Goal: Find specific page/section: Find specific page/section

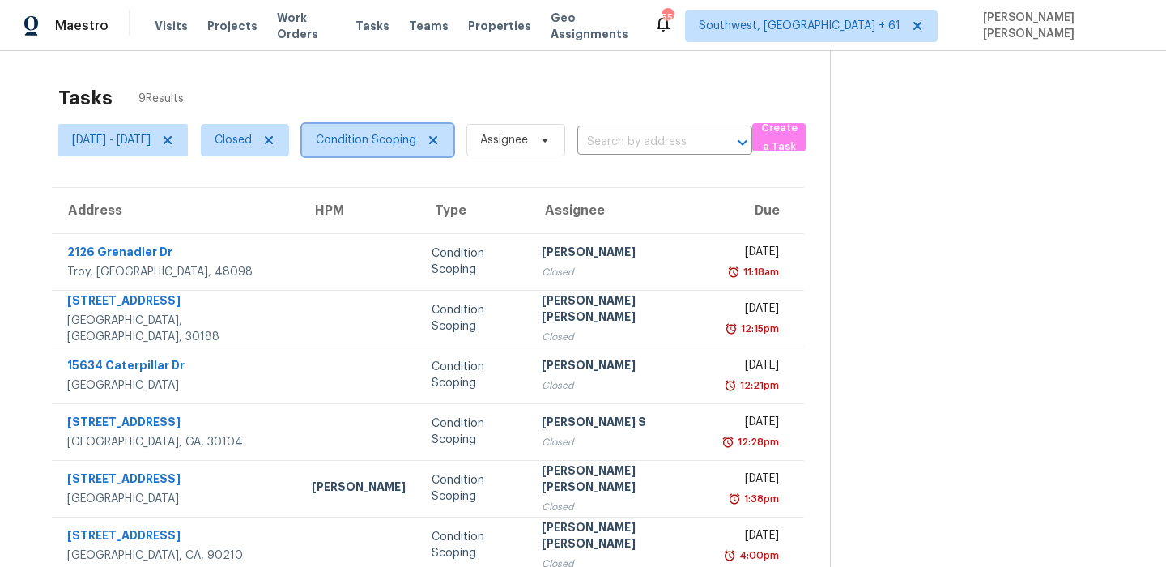
click at [418, 153] on span "Condition Scoping" at bounding box center [377, 140] width 151 height 32
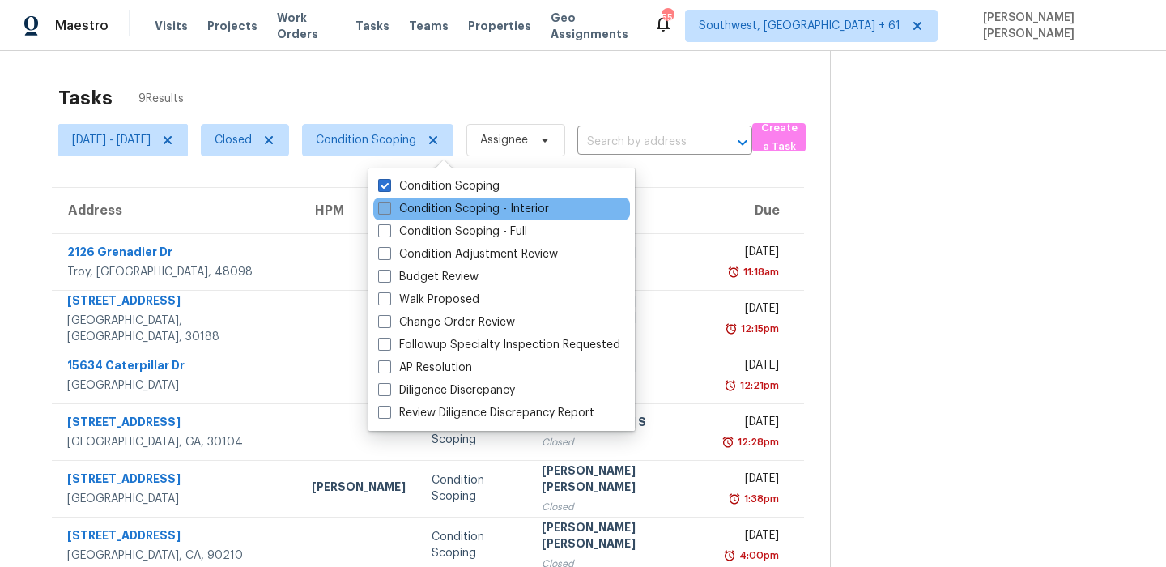
click at [402, 206] on label "Condition Scoping - Interior" at bounding box center [463, 209] width 171 height 16
click at [389, 206] on input "Condition Scoping - Interior" at bounding box center [383, 206] width 11 height 11
checkbox input "true"
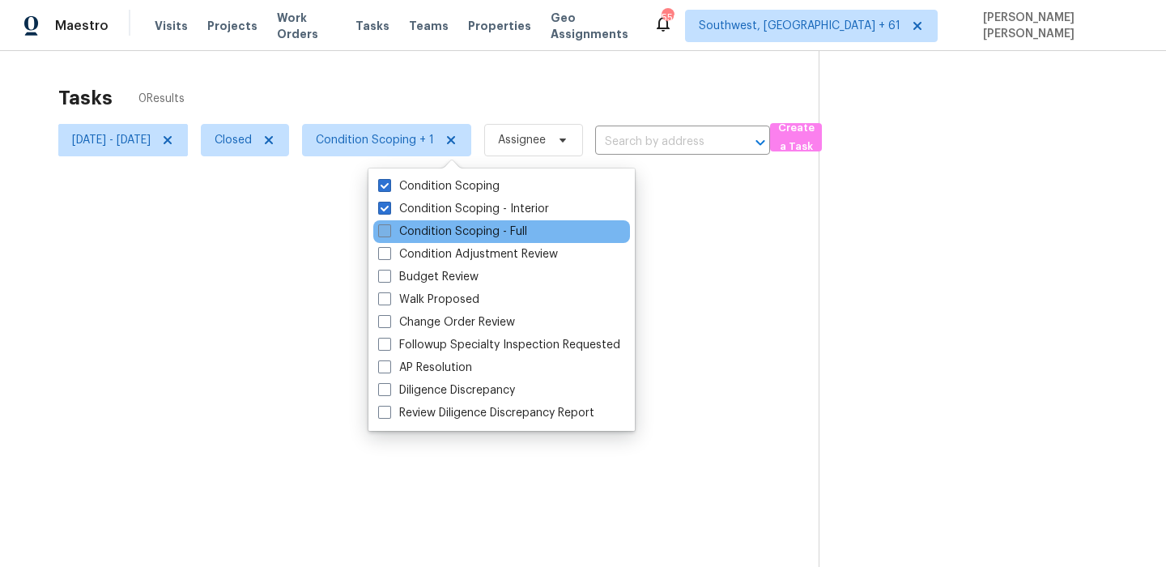
click at [398, 229] on label "Condition Scoping - Full" at bounding box center [452, 231] width 149 height 16
click at [389, 229] on input "Condition Scoping - Full" at bounding box center [383, 228] width 11 height 11
checkbox input "true"
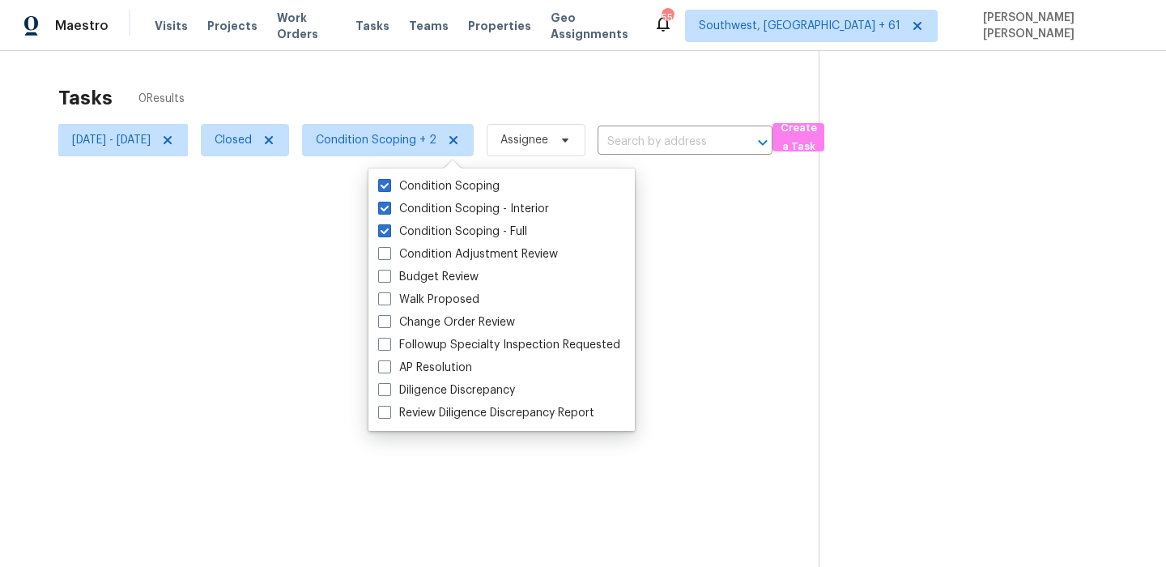
click at [406, 173] on div "Condition Scoping Condition Scoping - Interior Condition Scoping - Full Conditi…" at bounding box center [501, 299] width 266 height 262
click at [397, 181] on label "Condition Scoping" at bounding box center [438, 186] width 121 height 16
click at [389, 181] on input "Condition Scoping" at bounding box center [383, 183] width 11 height 11
checkbox input "false"
click at [428, 91] on div at bounding box center [583, 283] width 1166 height 567
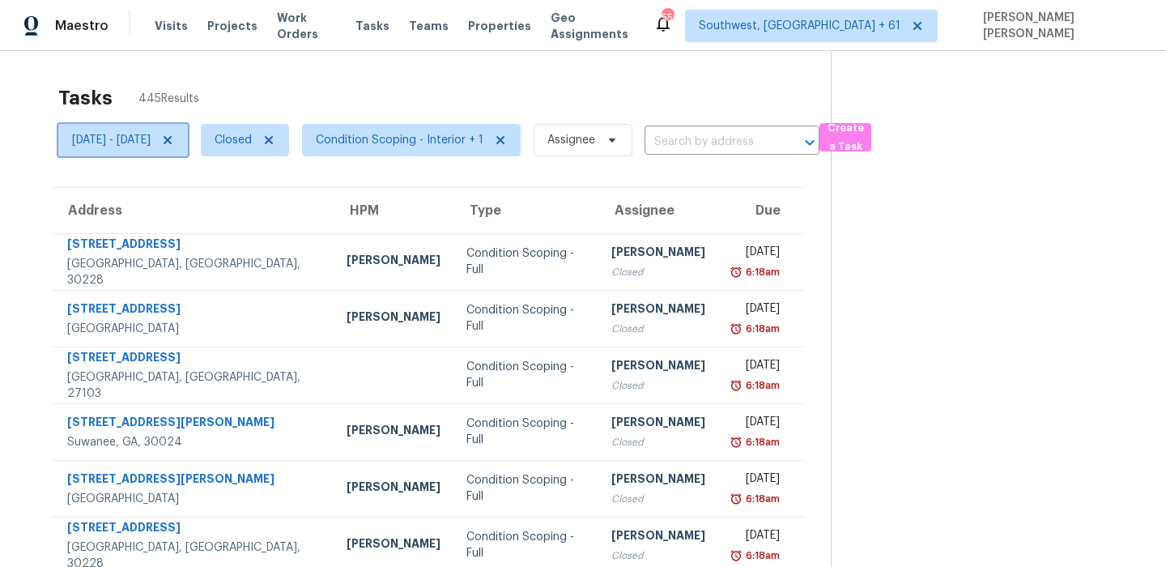
click at [126, 139] on span "Mon, Sep 08 - Mon, Sep 08" at bounding box center [111, 140] width 79 height 16
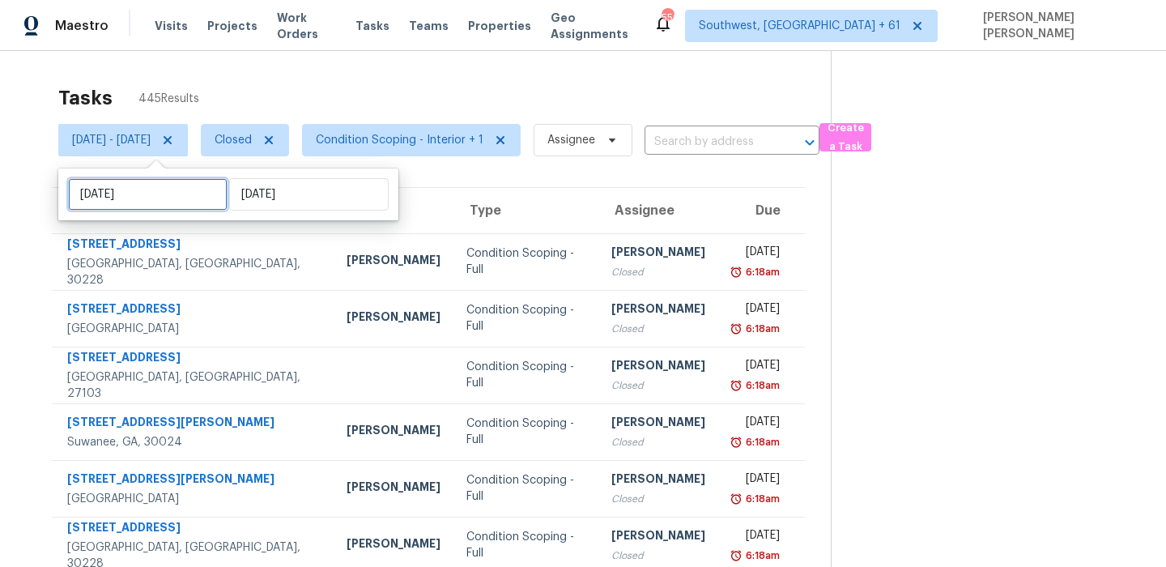
select select "8"
select select "2025"
select select "9"
select select "2025"
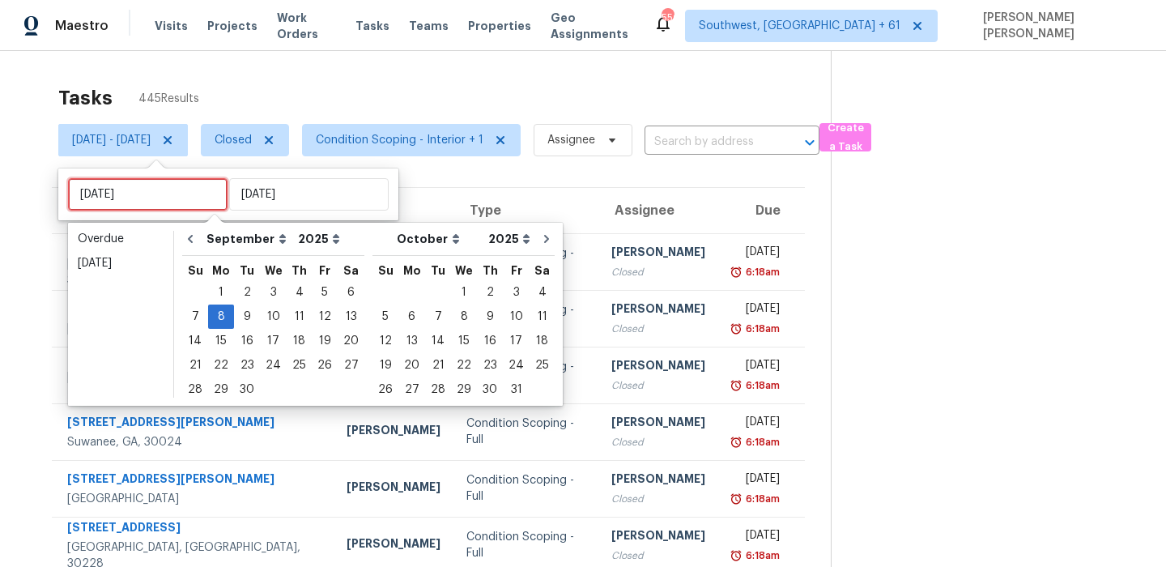
click at [149, 192] on input "[DATE]" at bounding box center [147, 194] width 159 height 32
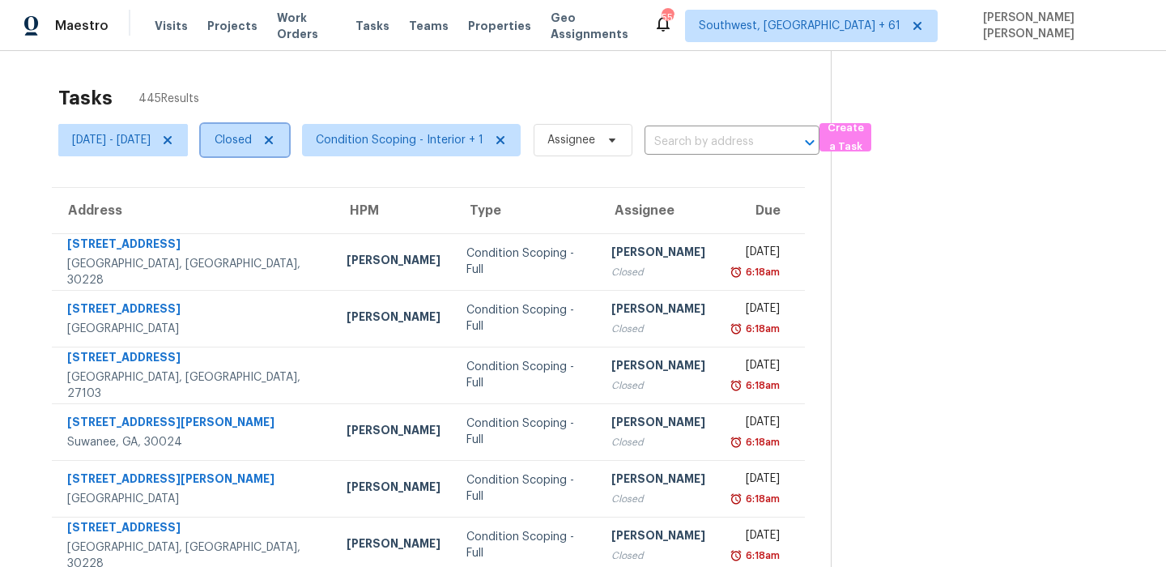
click at [280, 136] on span "Closed" at bounding box center [245, 140] width 88 height 32
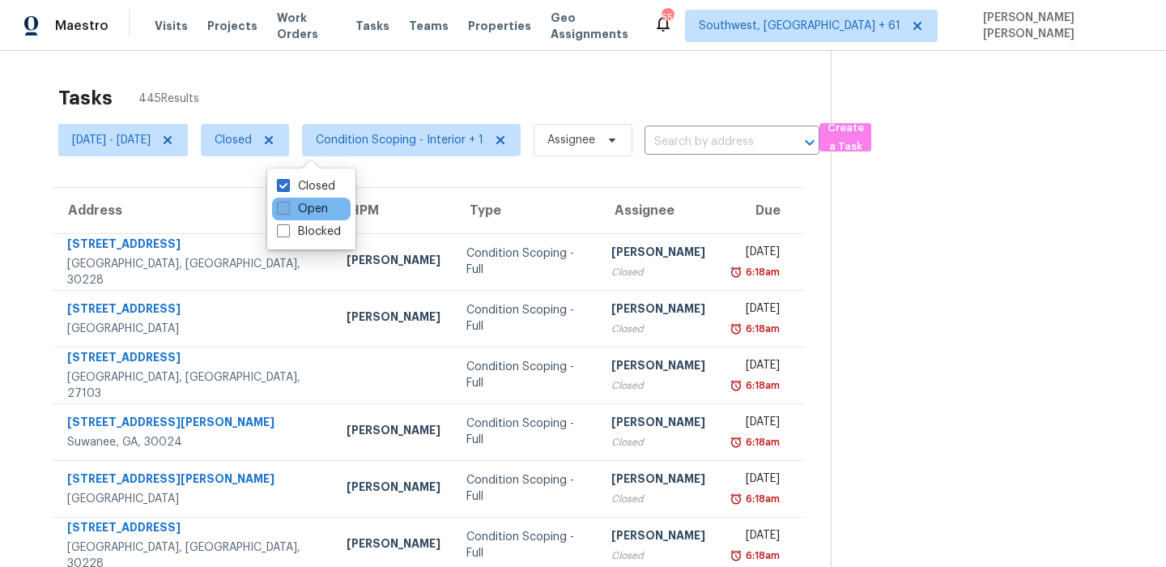
click at [306, 215] on label "Open" at bounding box center [302, 209] width 51 height 16
click at [287, 211] on input "Open" at bounding box center [282, 206] width 11 height 11
checkbox input "true"
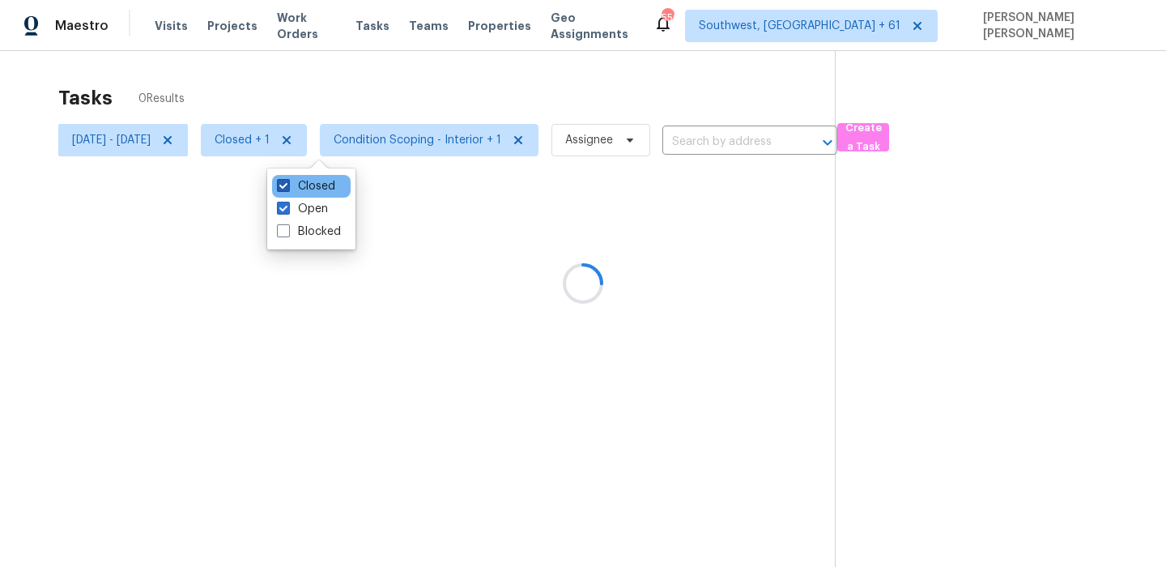
click at [299, 185] on label "Closed" at bounding box center [306, 186] width 58 height 16
click at [287, 185] on input "Closed" at bounding box center [282, 183] width 11 height 11
checkbox input "false"
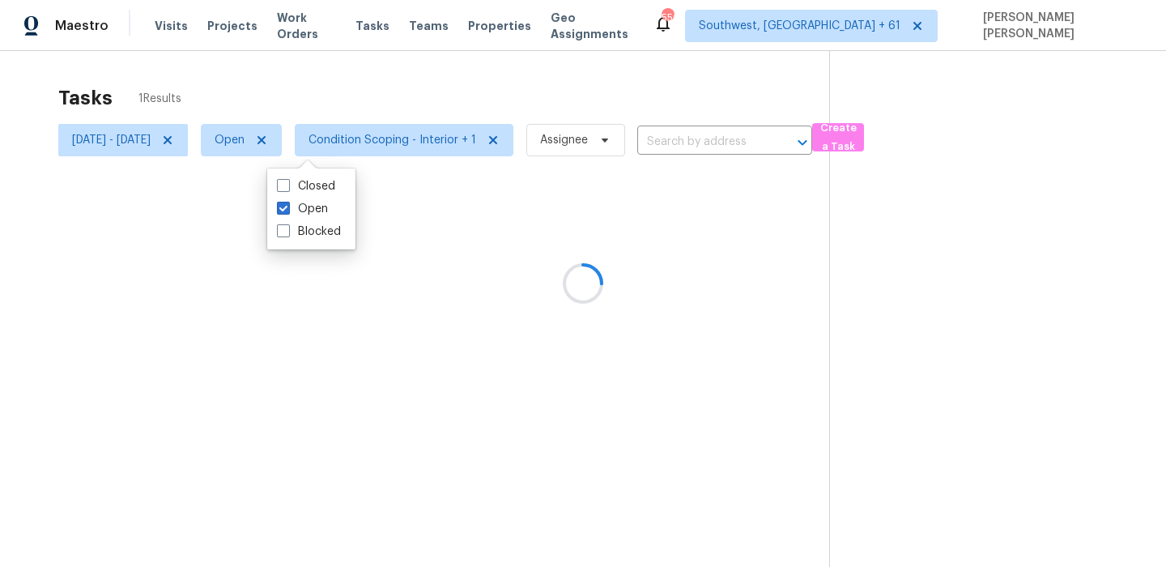
click at [286, 81] on div at bounding box center [583, 283] width 1166 height 567
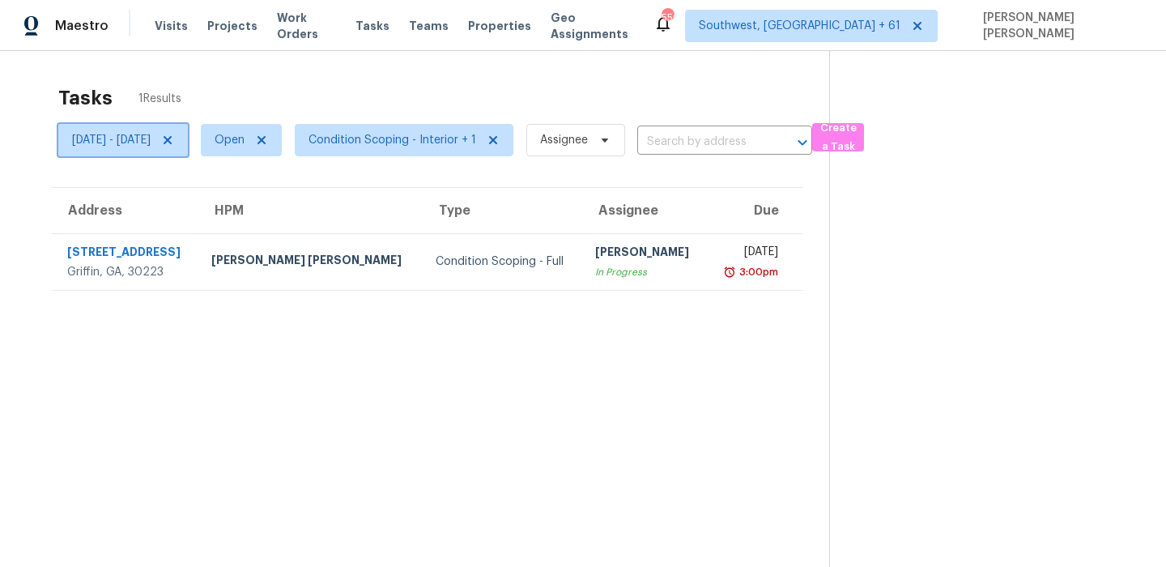
click at [174, 140] on icon at bounding box center [167, 140] width 13 height 13
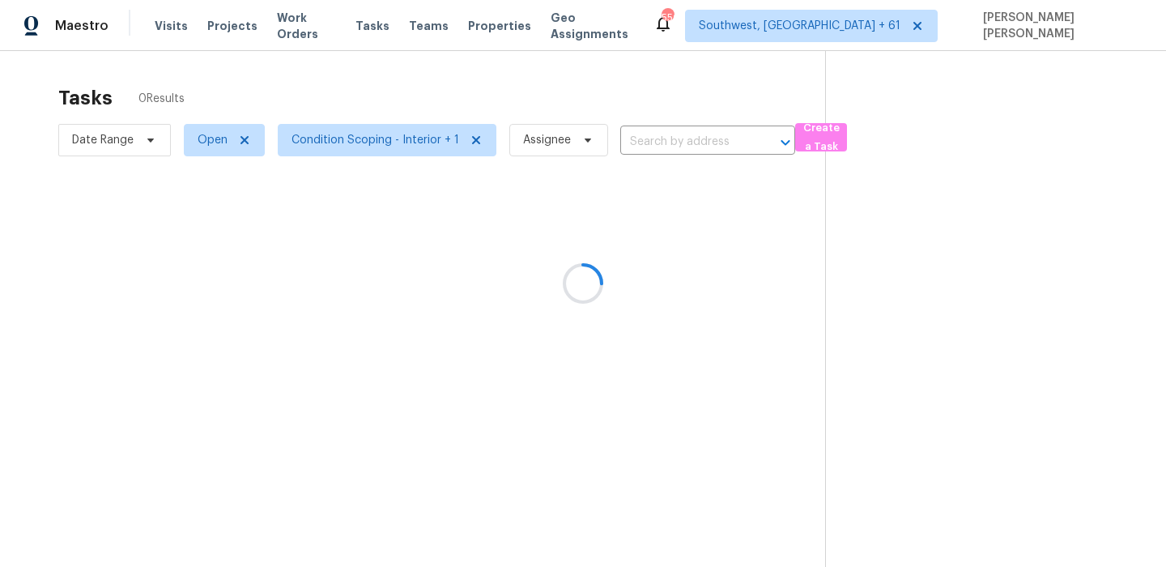
click at [324, 82] on div at bounding box center [583, 283] width 1166 height 567
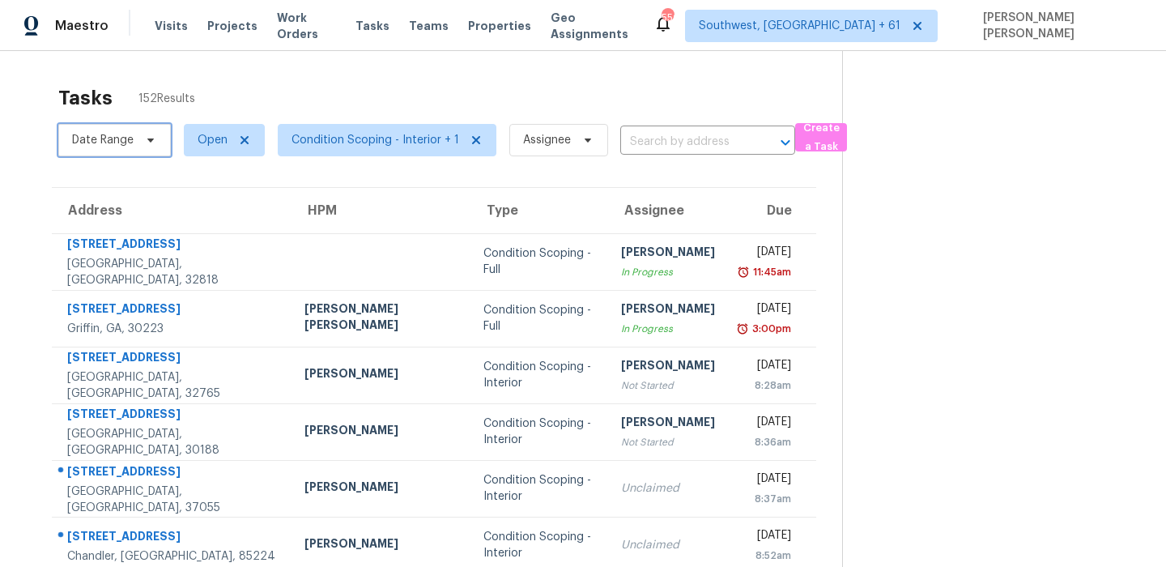
click at [116, 134] on span "Date Range" at bounding box center [103, 140] width 62 height 16
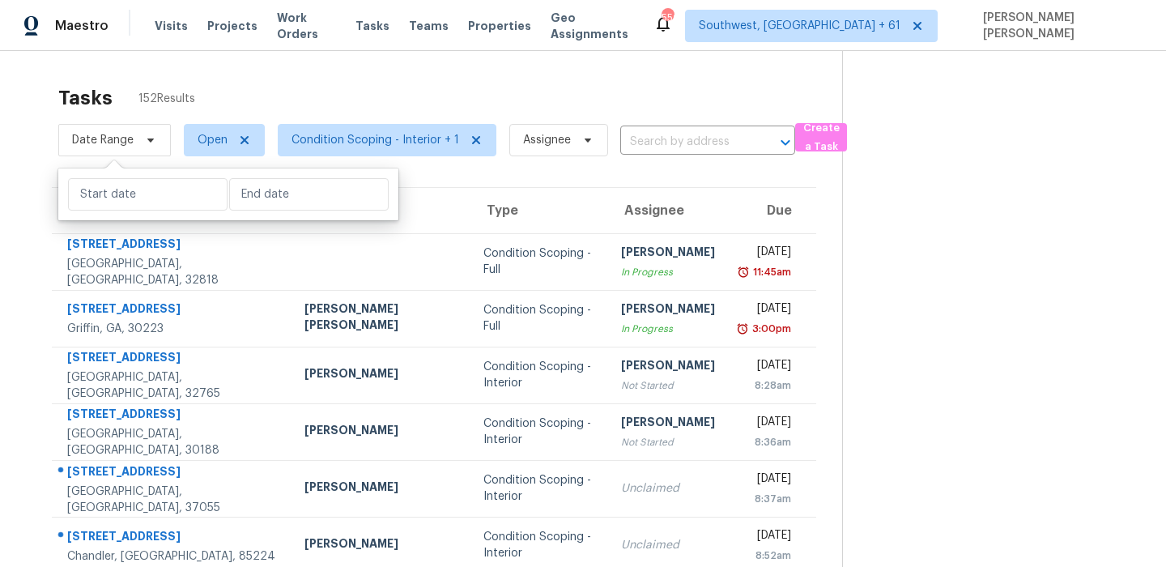
click at [220, 92] on div "Tasks 152 Results" at bounding box center [450, 98] width 784 height 42
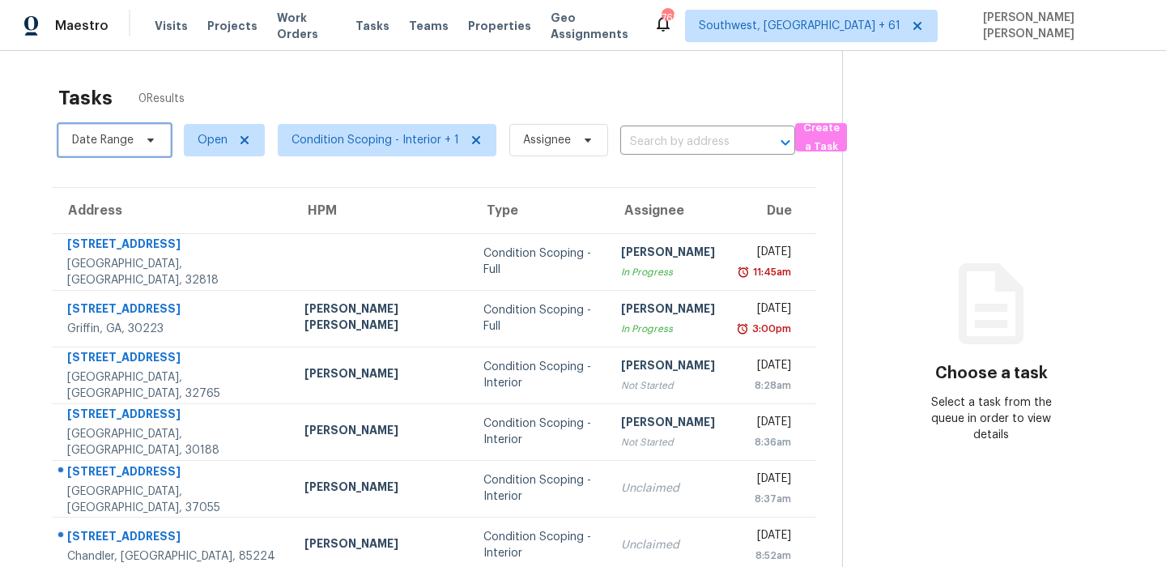
click at [126, 146] on span "Date Range" at bounding box center [103, 140] width 62 height 16
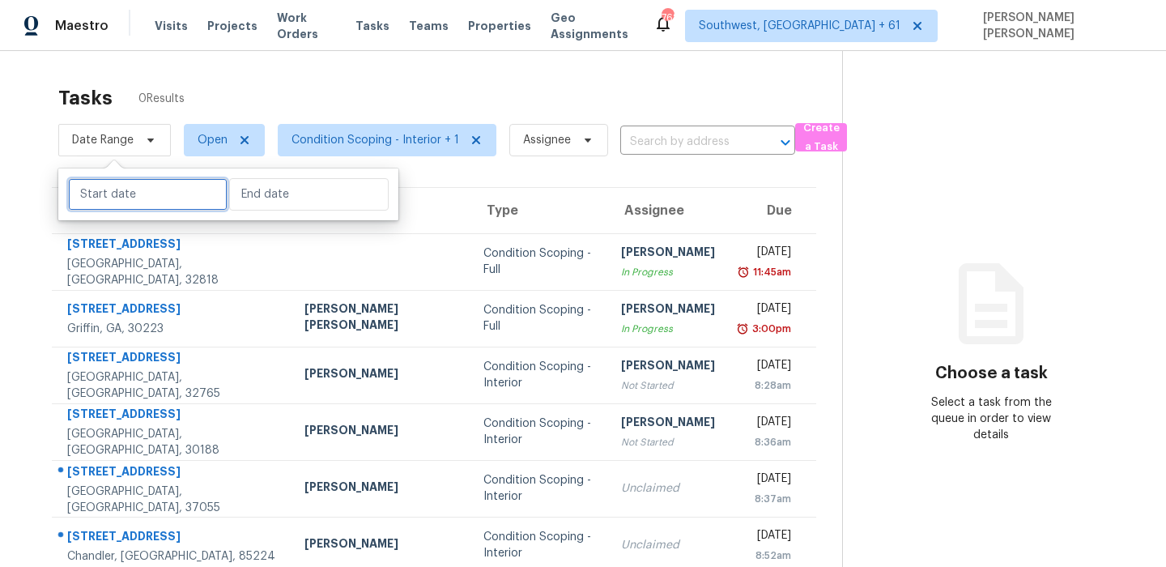
click at [130, 202] on input "text" at bounding box center [147, 194] width 159 height 32
select select "8"
select select "2025"
select select "9"
select select "2025"
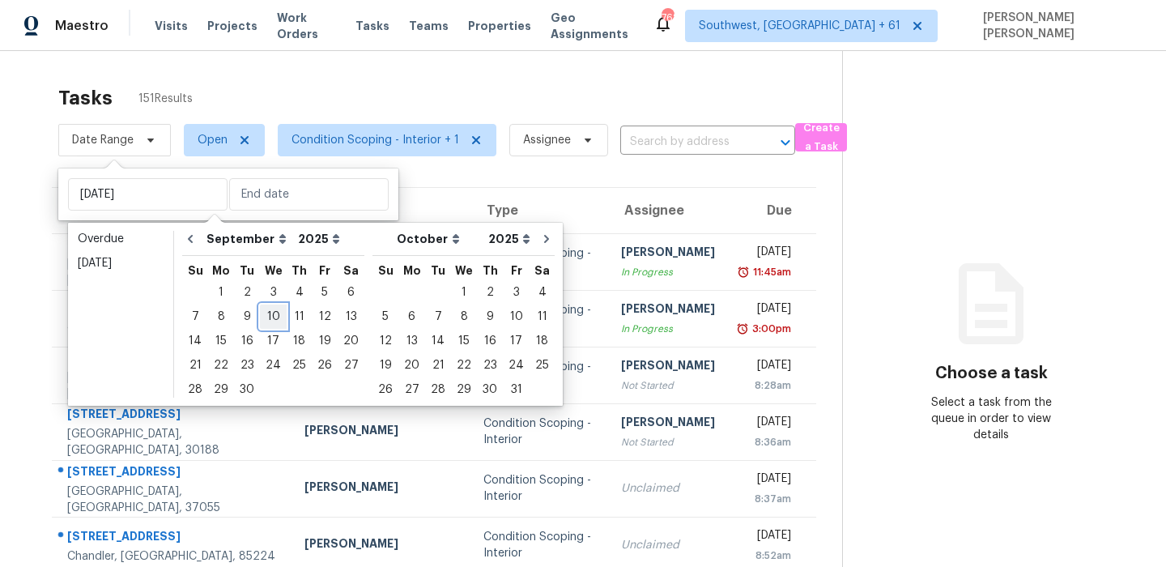
click at [273, 315] on div "10" at bounding box center [273, 316] width 27 height 23
type input "[DATE]"
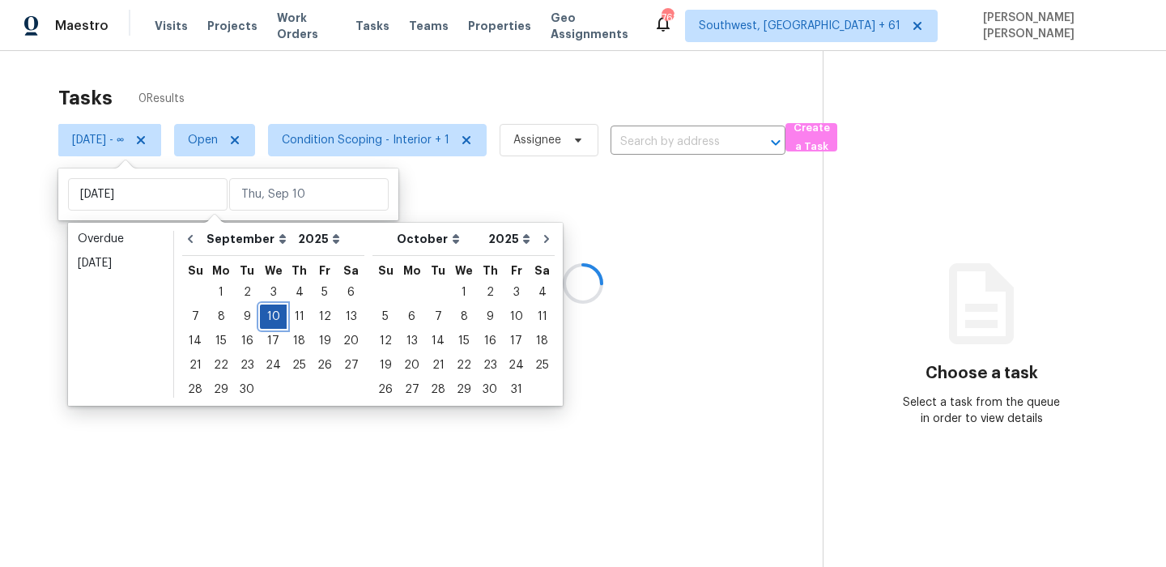
click at [273, 315] on div "10" at bounding box center [273, 316] width 27 height 23
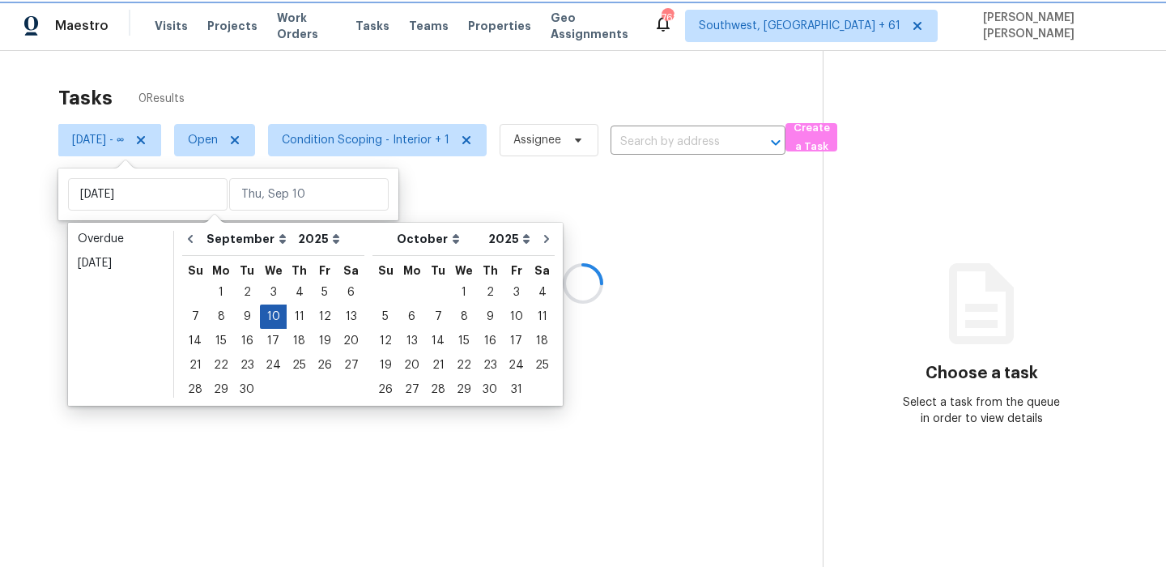
type input "[DATE]"
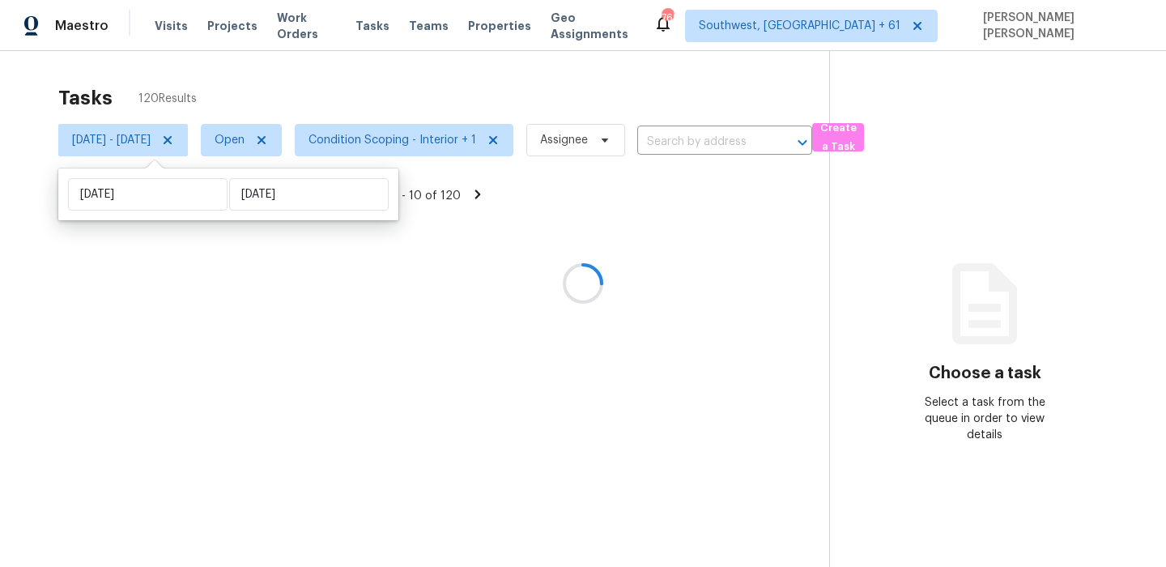
click at [470, 77] on div at bounding box center [583, 283] width 1166 height 567
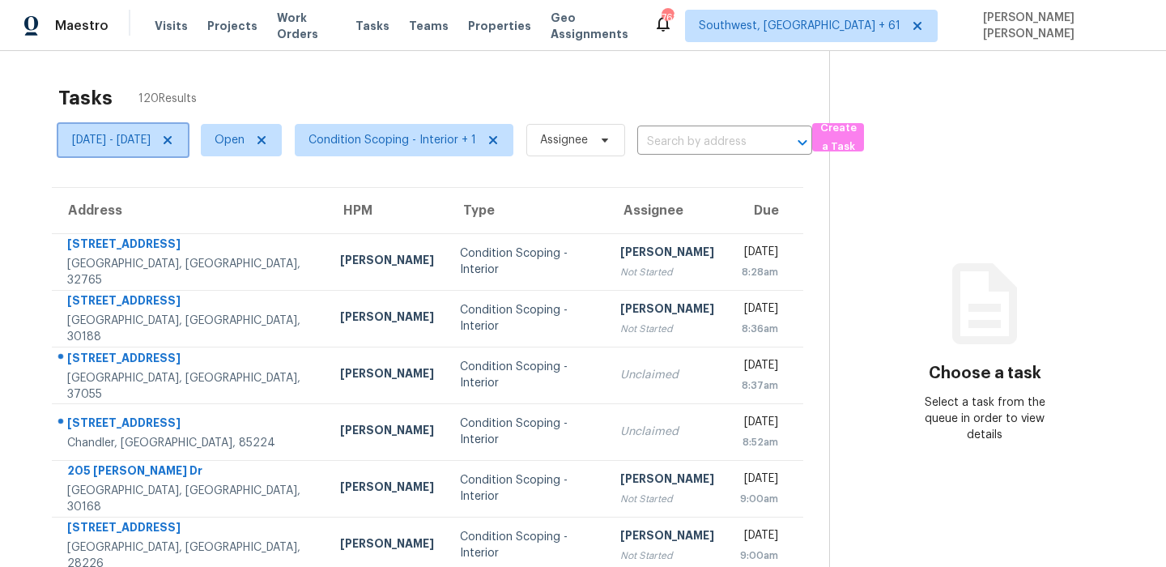
click at [188, 143] on span "[DATE] - [DATE]" at bounding box center [123, 140] width 130 height 32
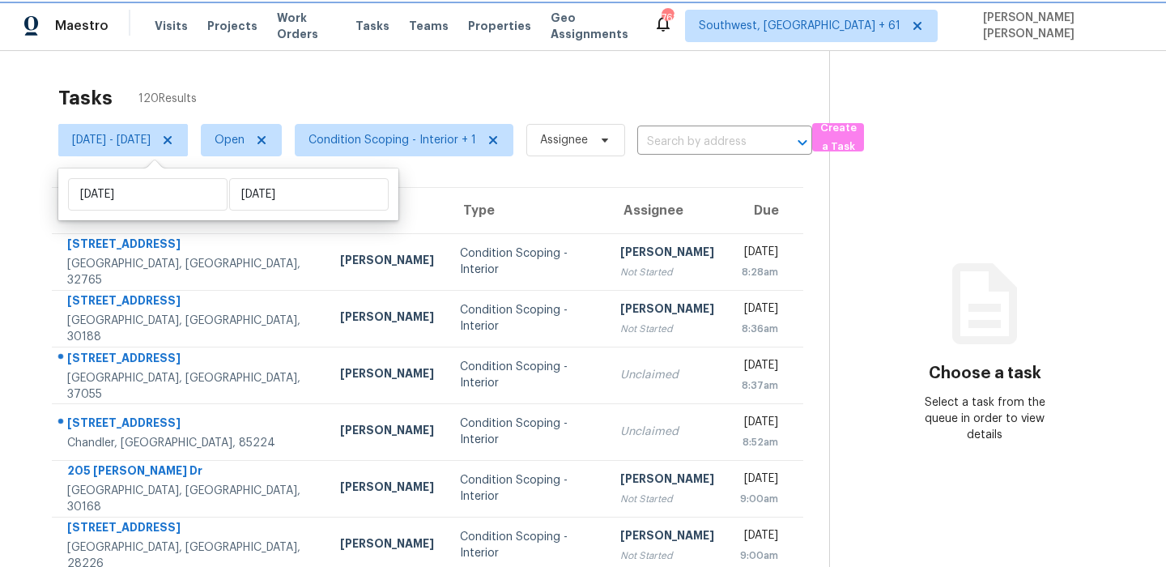
click at [174, 141] on icon at bounding box center [167, 140] width 13 height 13
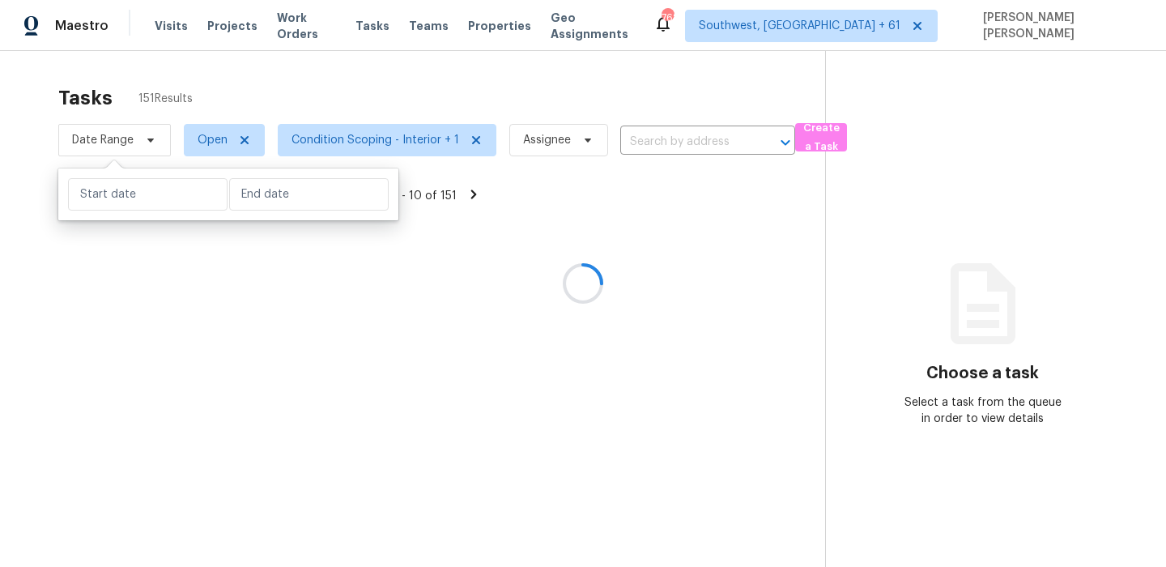
click at [476, 57] on div at bounding box center [583, 283] width 1166 height 567
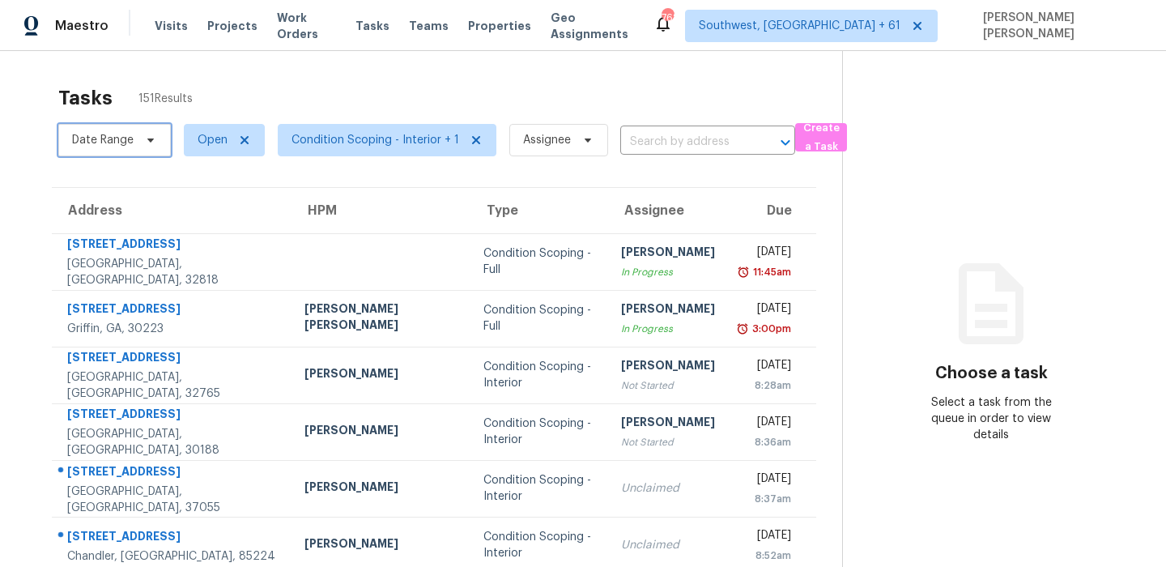
click at [82, 155] on span "Date Range" at bounding box center [114, 140] width 113 height 32
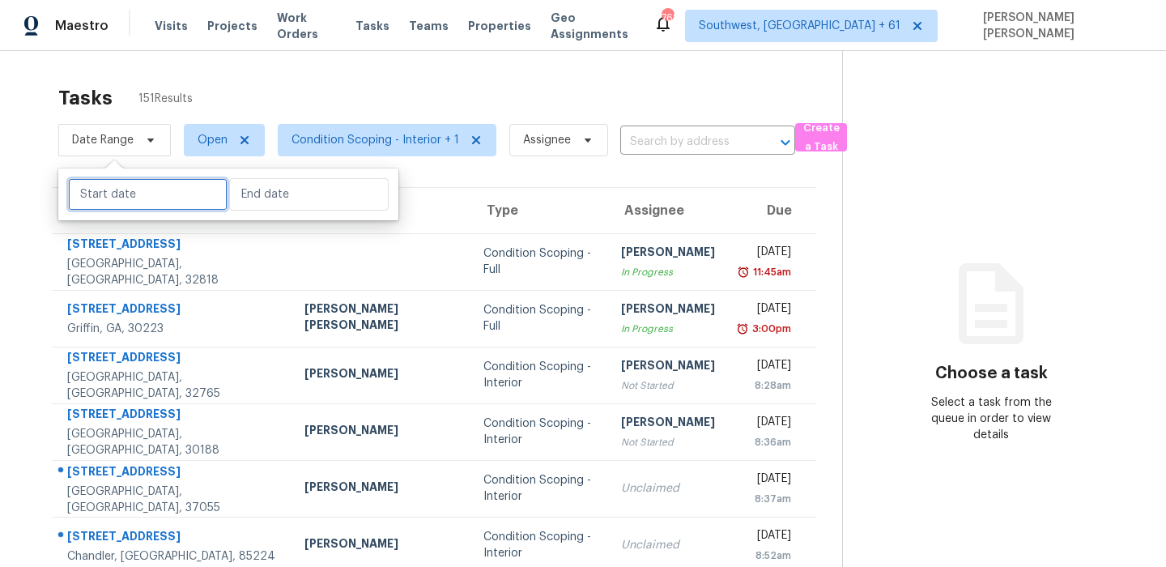
click at [155, 195] on input "text" at bounding box center [147, 194] width 159 height 32
select select "8"
select select "2025"
select select "9"
select select "2025"
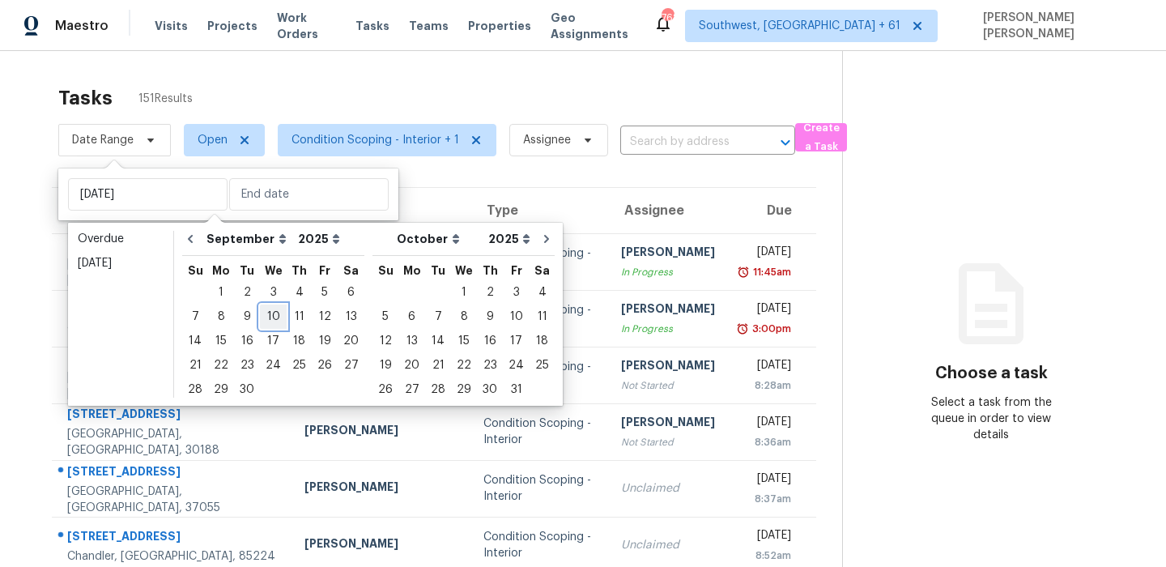
click at [268, 314] on div "10" at bounding box center [273, 316] width 27 height 23
type input "[DATE]"
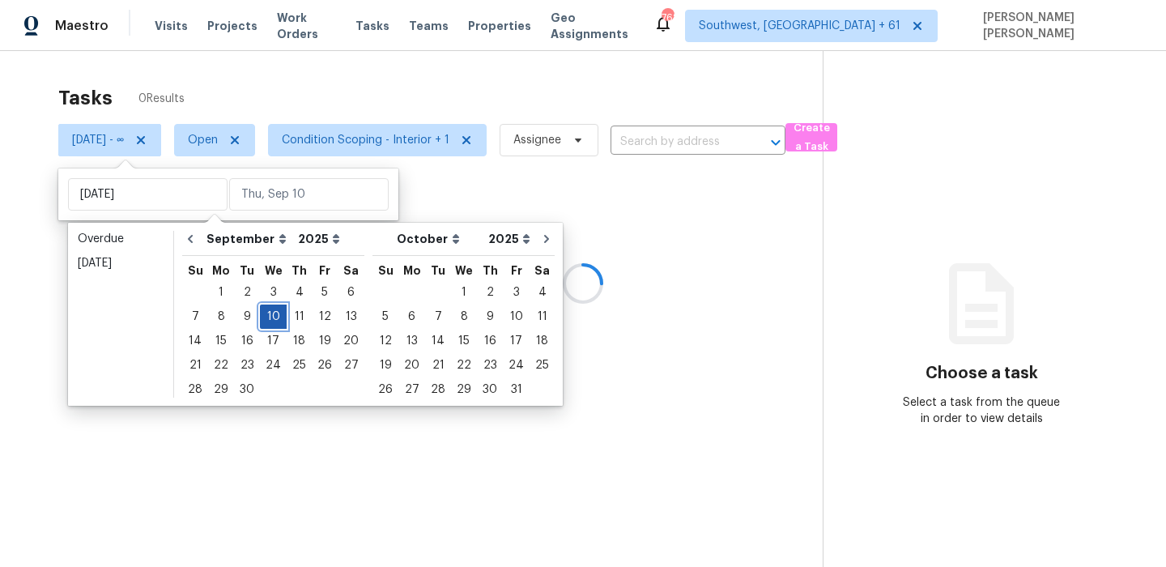
click at [268, 314] on div "10" at bounding box center [273, 316] width 27 height 23
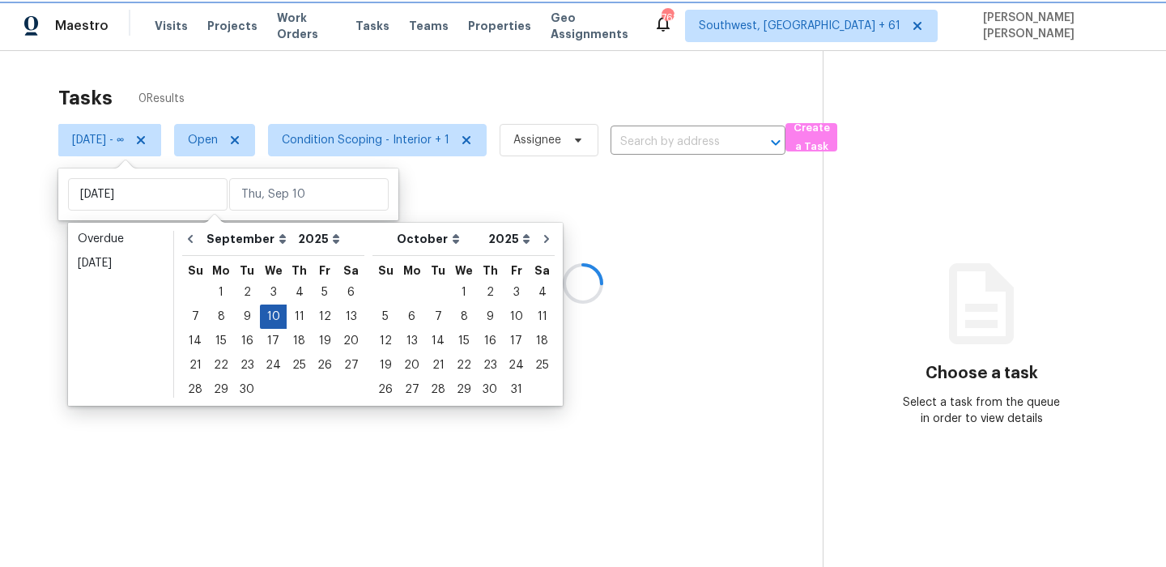
type input "[DATE]"
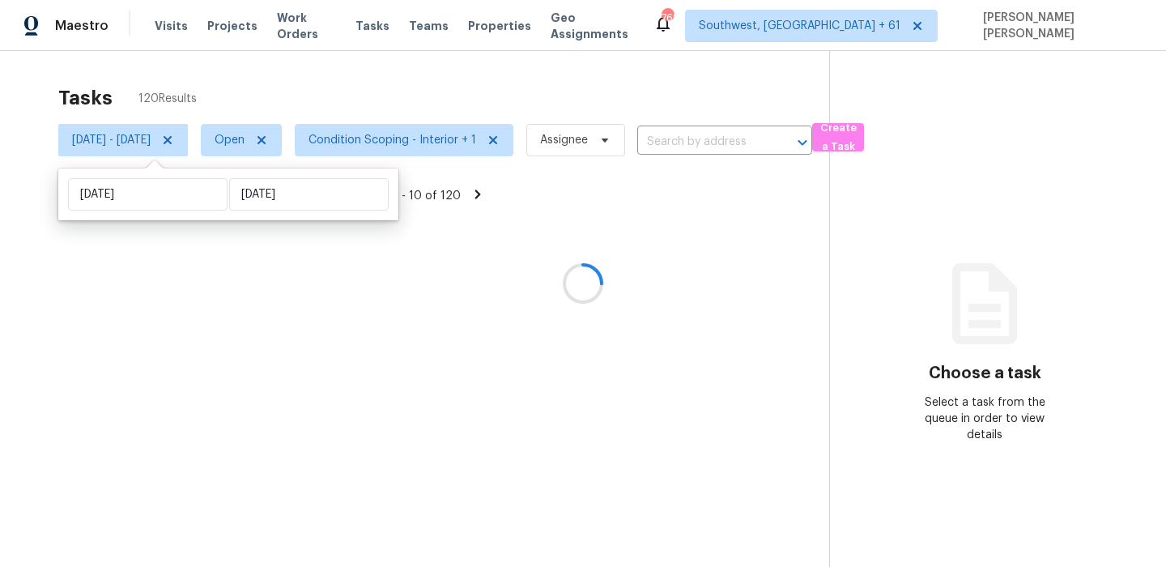
click at [471, 76] on div at bounding box center [583, 283] width 1166 height 567
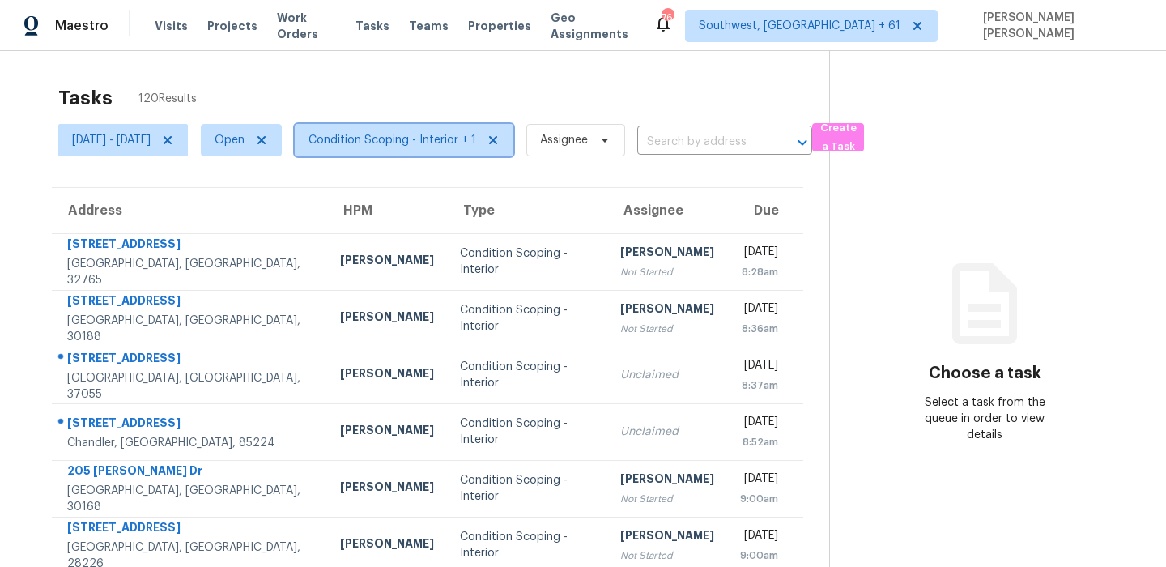
click at [405, 146] on span "Condition Scoping - Interior + 1" at bounding box center [392, 140] width 168 height 16
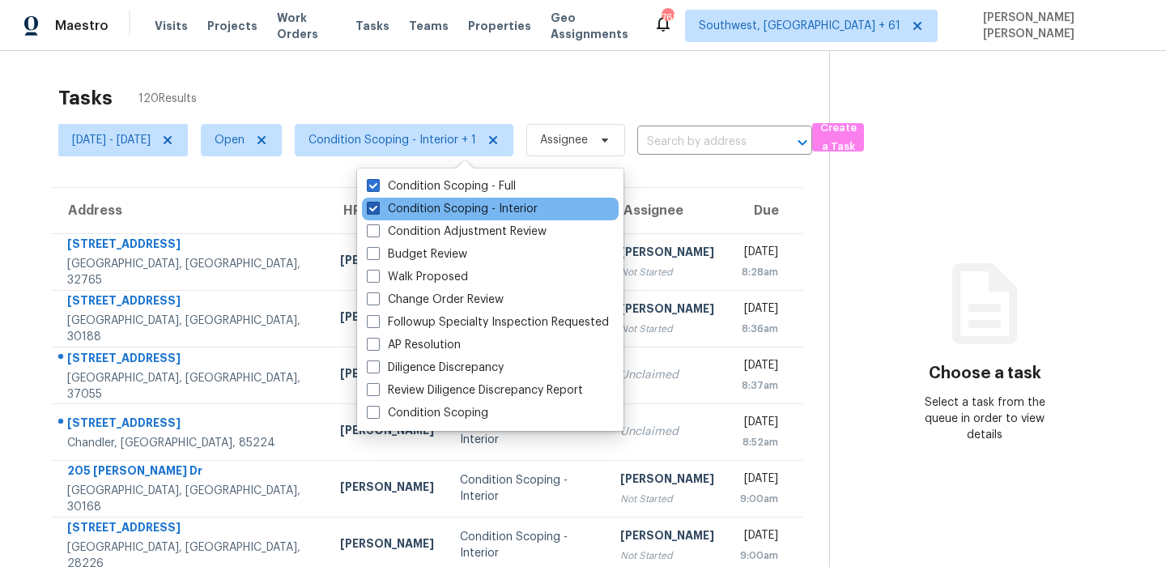
click at [402, 213] on label "Condition Scoping - Interior" at bounding box center [452, 209] width 171 height 16
click at [377, 211] on input "Condition Scoping - Interior" at bounding box center [372, 206] width 11 height 11
checkbox input "false"
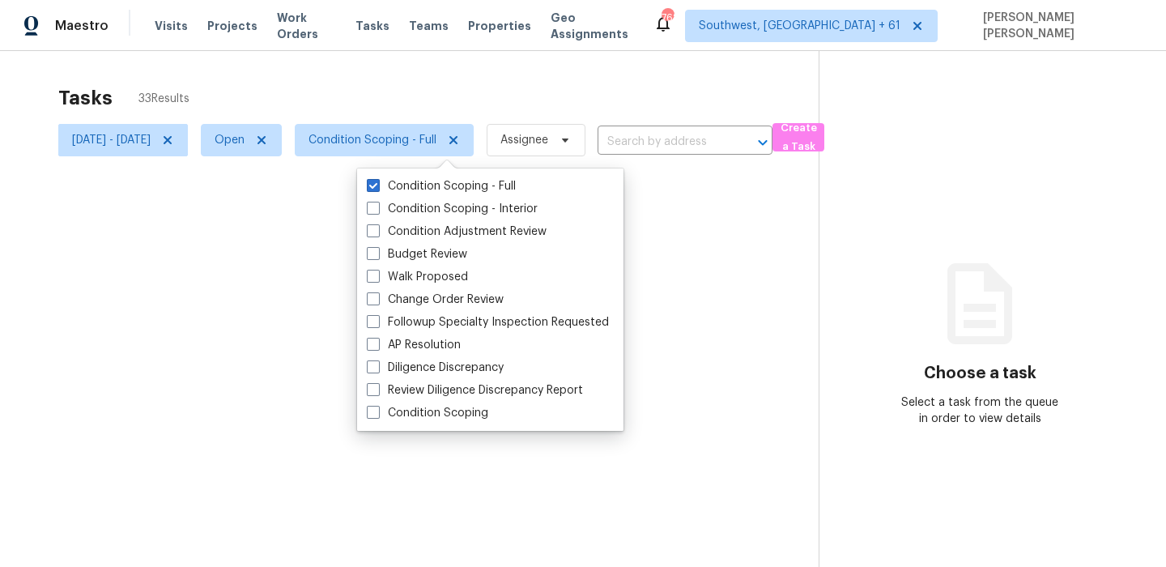
click at [465, 103] on div at bounding box center [583, 283] width 1166 height 567
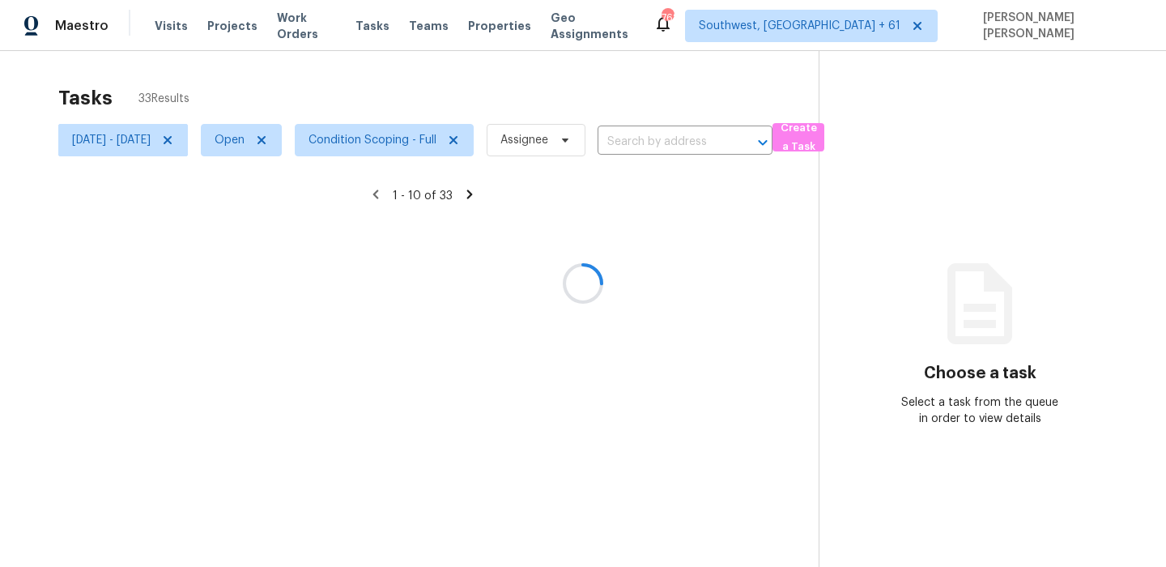
click at [444, 138] on div at bounding box center [583, 283] width 1166 height 567
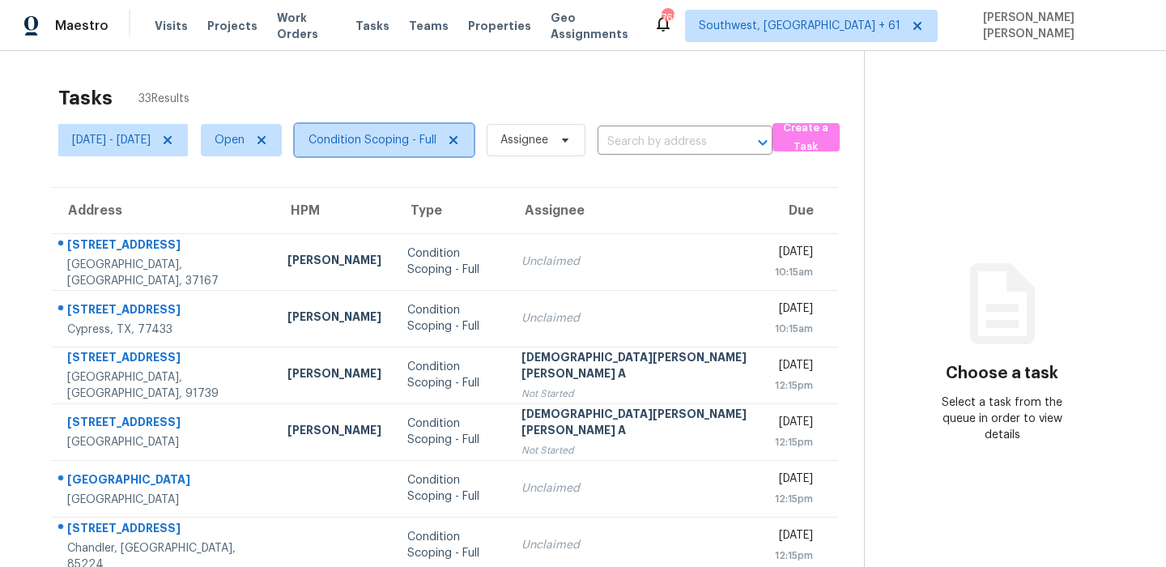
click at [436, 138] on span "Condition Scoping - Full" at bounding box center [372, 140] width 128 height 16
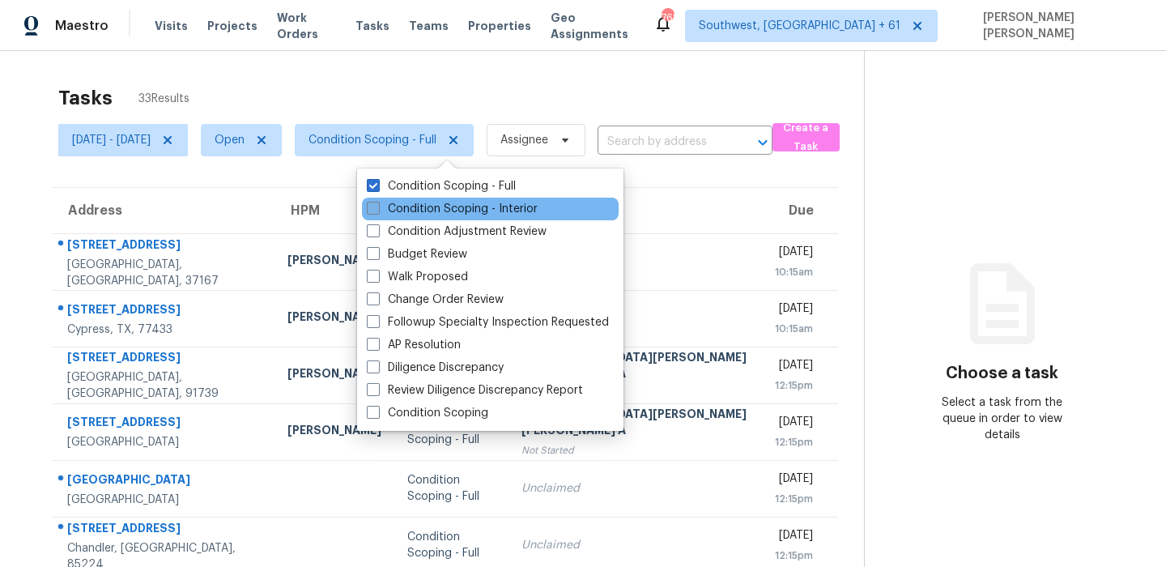
click at [409, 208] on label "Condition Scoping - Interior" at bounding box center [452, 209] width 171 height 16
click at [377, 208] on input "Condition Scoping - Interior" at bounding box center [372, 206] width 11 height 11
checkbox input "true"
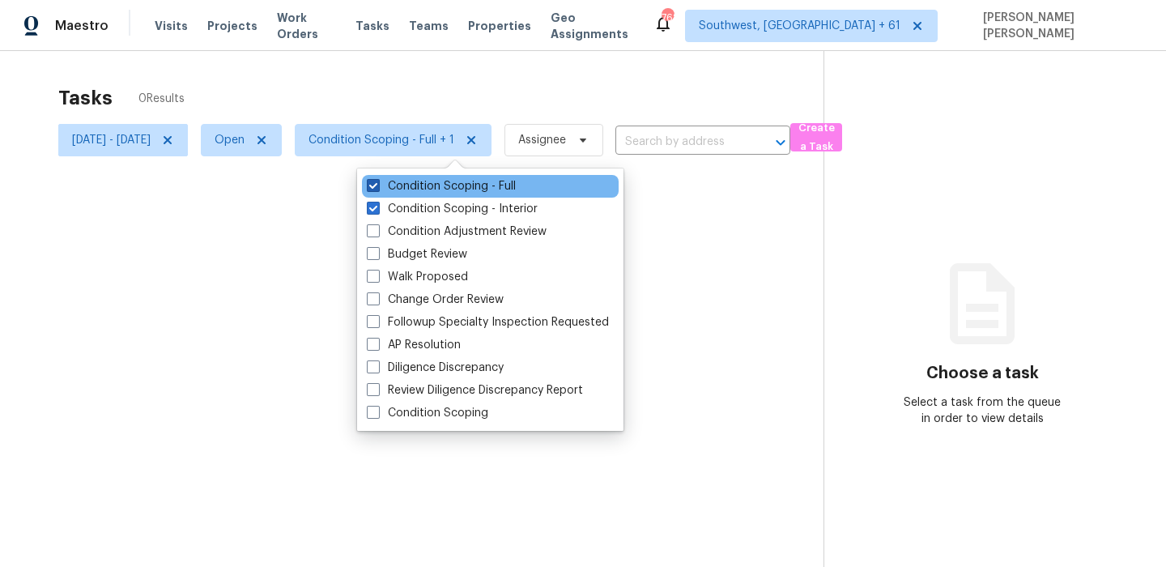
click at [426, 180] on label "Condition Scoping - Full" at bounding box center [441, 186] width 149 height 16
click at [377, 180] on input "Condition Scoping - Full" at bounding box center [372, 183] width 11 height 11
checkbox input "false"
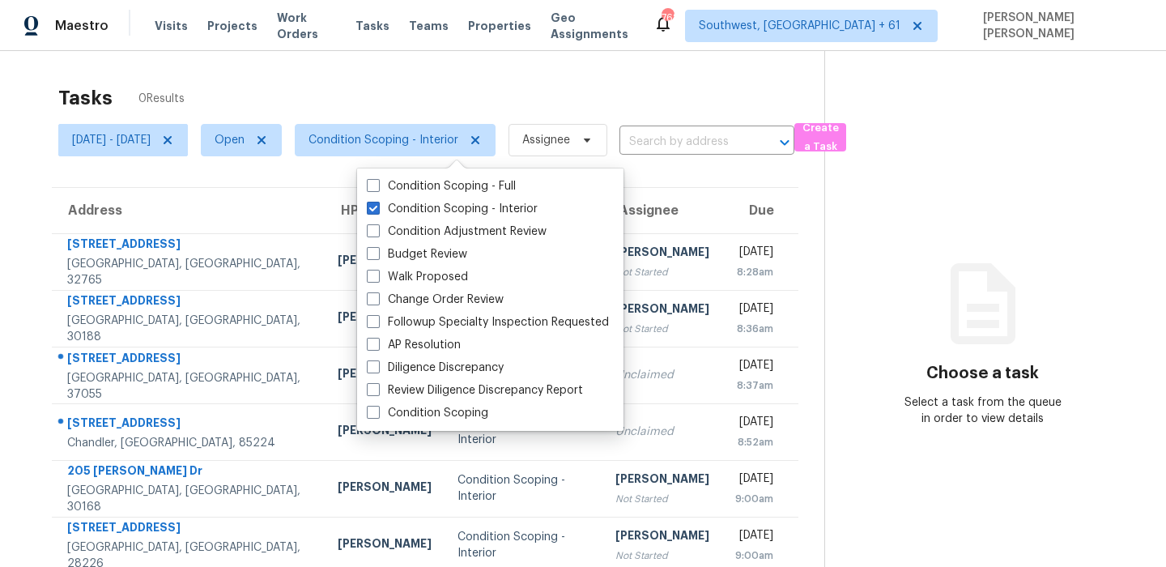
click at [498, 97] on div "Tasks 0 Results" at bounding box center [441, 98] width 766 height 42
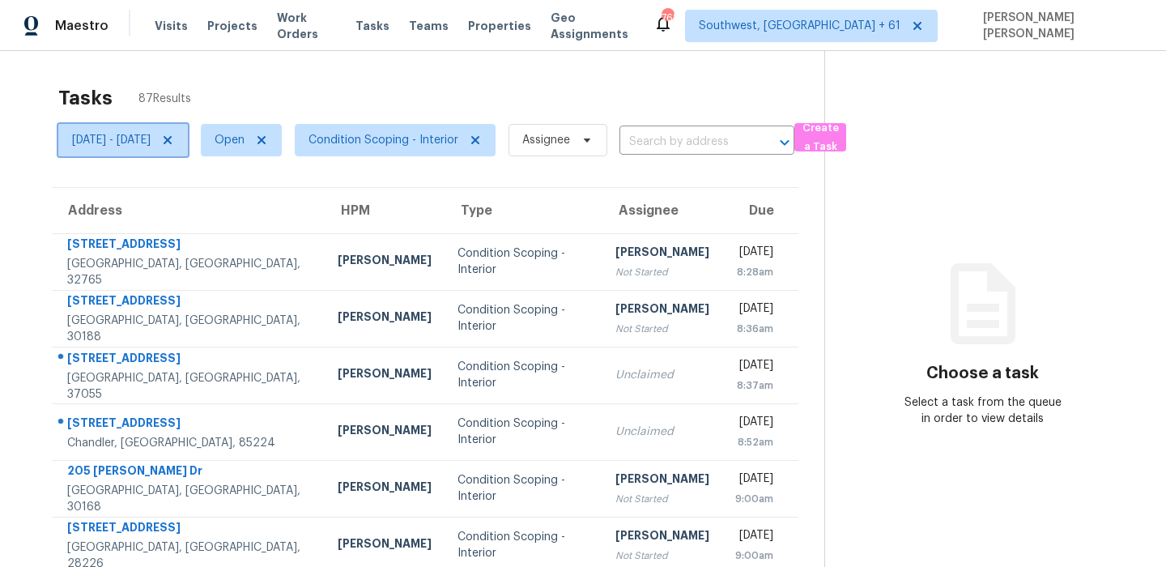
click at [151, 141] on span "[DATE] - [DATE]" at bounding box center [111, 140] width 79 height 16
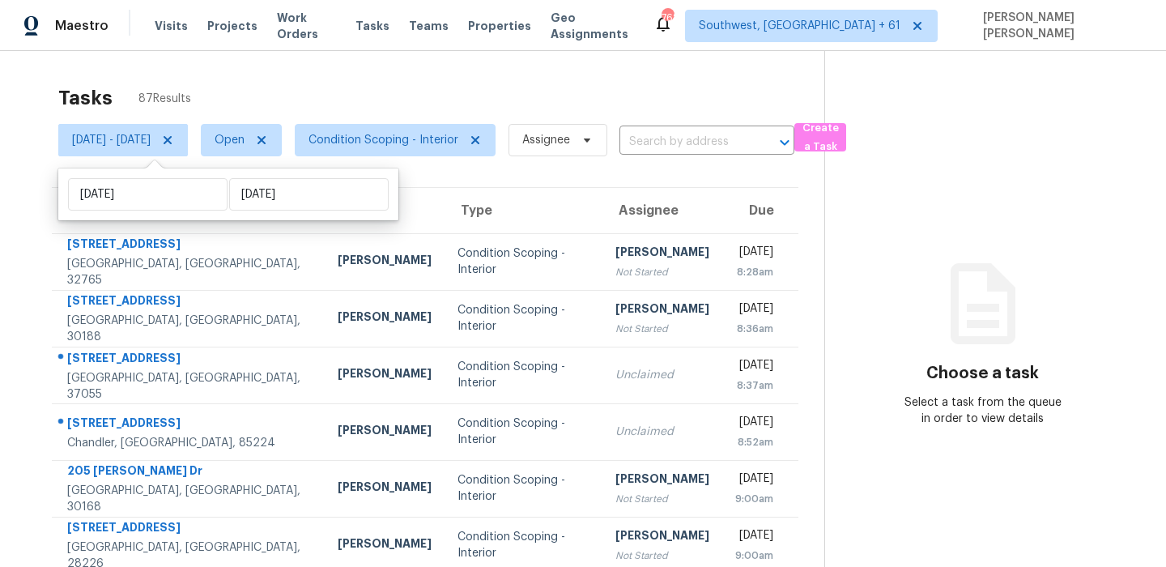
click at [171, 174] on div "[DATE] [DATE]" at bounding box center [228, 194] width 340 height 52
click at [166, 193] on input "[DATE]" at bounding box center [147, 194] width 159 height 32
select select "8"
select select "2025"
select select "9"
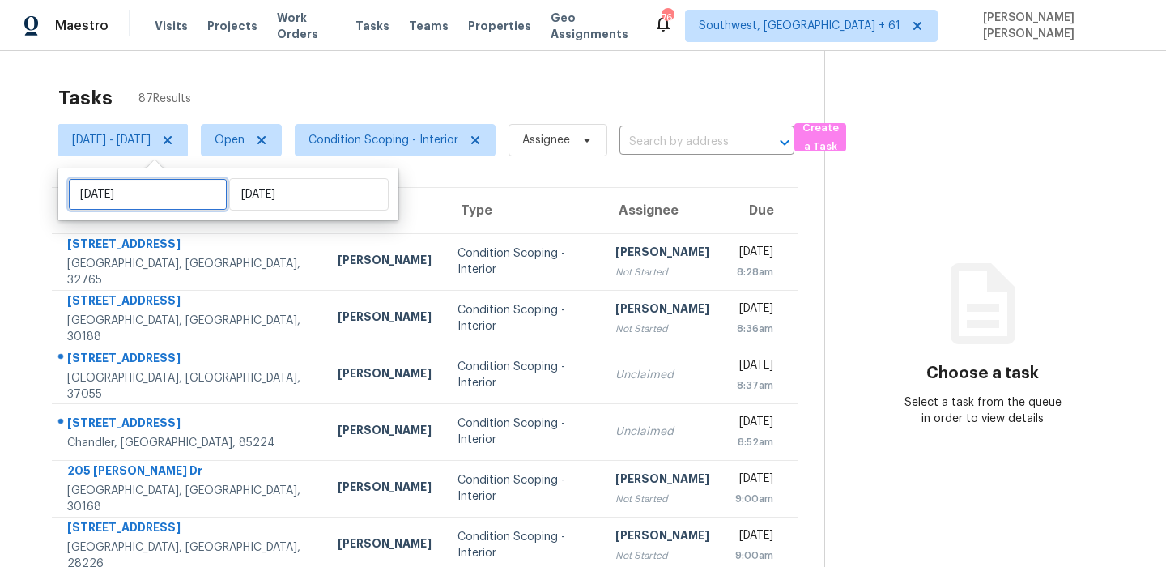
select select "2025"
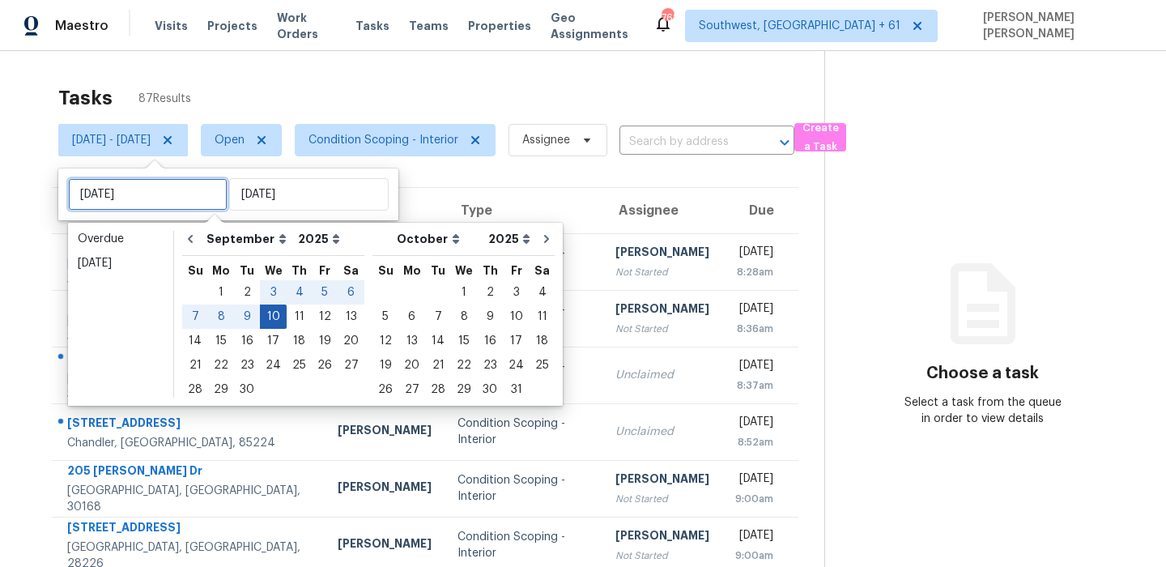
type input "[DATE]"
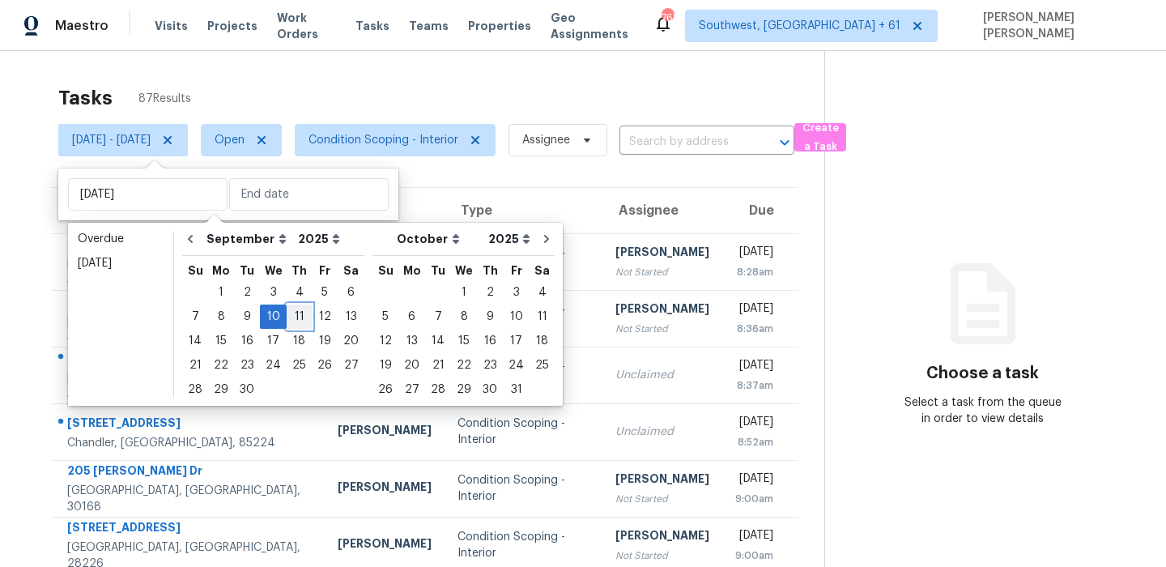
click at [287, 316] on div "11" at bounding box center [299, 316] width 25 height 23
type input "[DATE]"
click at [287, 316] on div "11" at bounding box center [299, 316] width 25 height 23
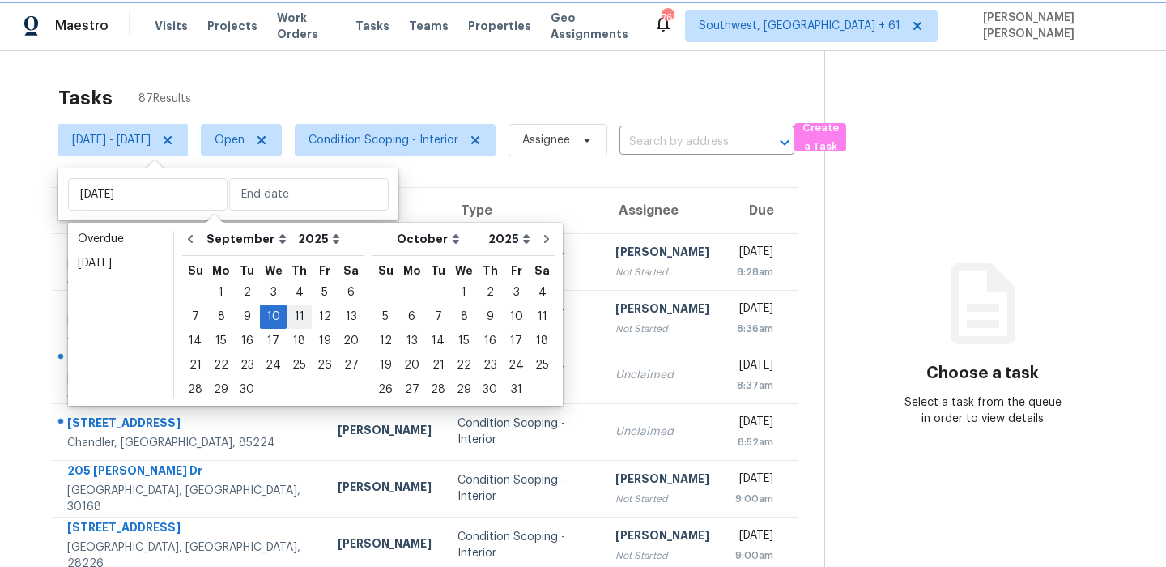
type input "[DATE]"
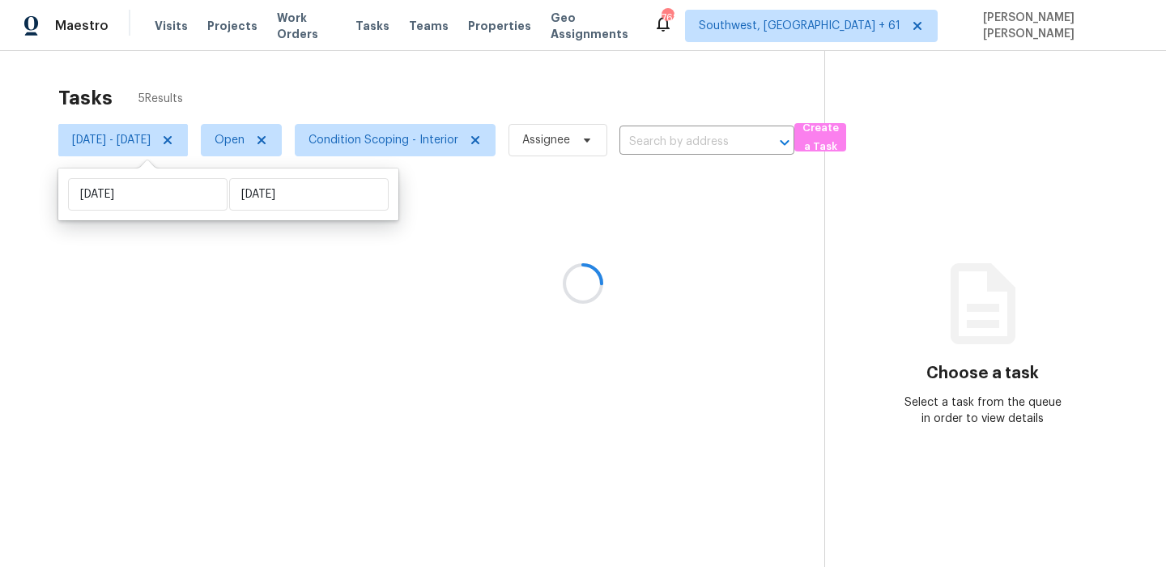
click at [411, 83] on div at bounding box center [583, 283] width 1166 height 567
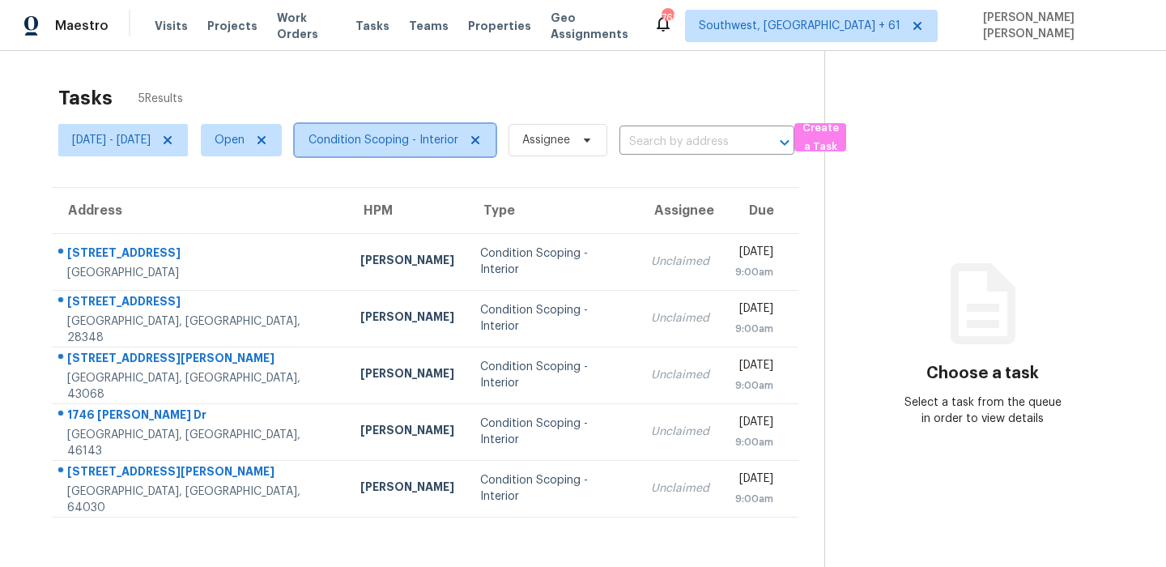
click at [420, 131] on span "Condition Scoping - Interior" at bounding box center [395, 140] width 201 height 32
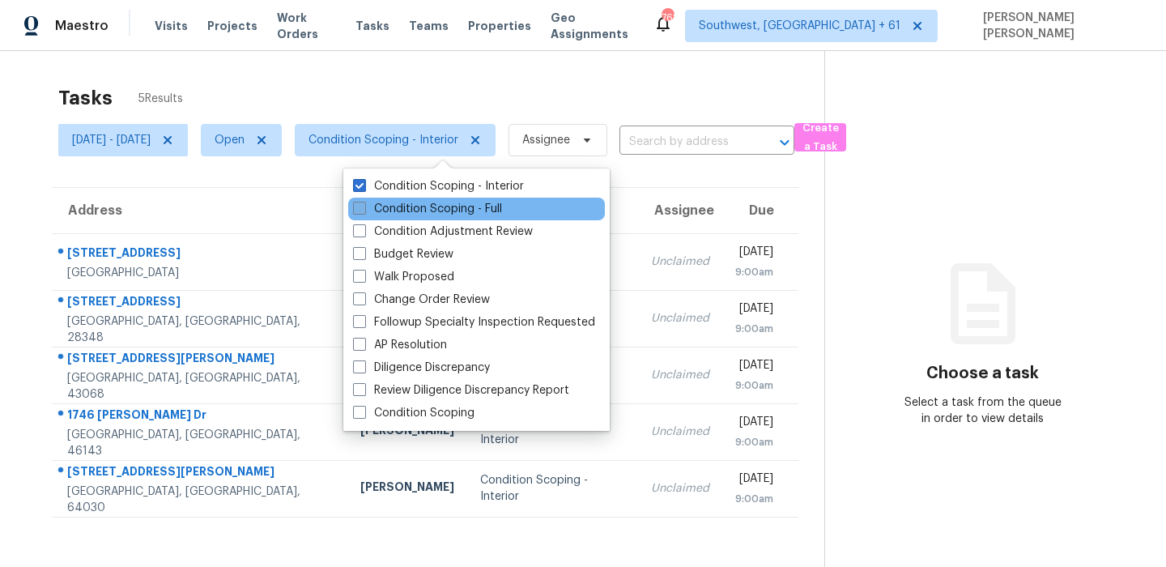
click at [402, 209] on label "Condition Scoping - Full" at bounding box center [427, 209] width 149 height 16
click at [364, 209] on input "Condition Scoping - Full" at bounding box center [358, 206] width 11 height 11
checkbox input "true"
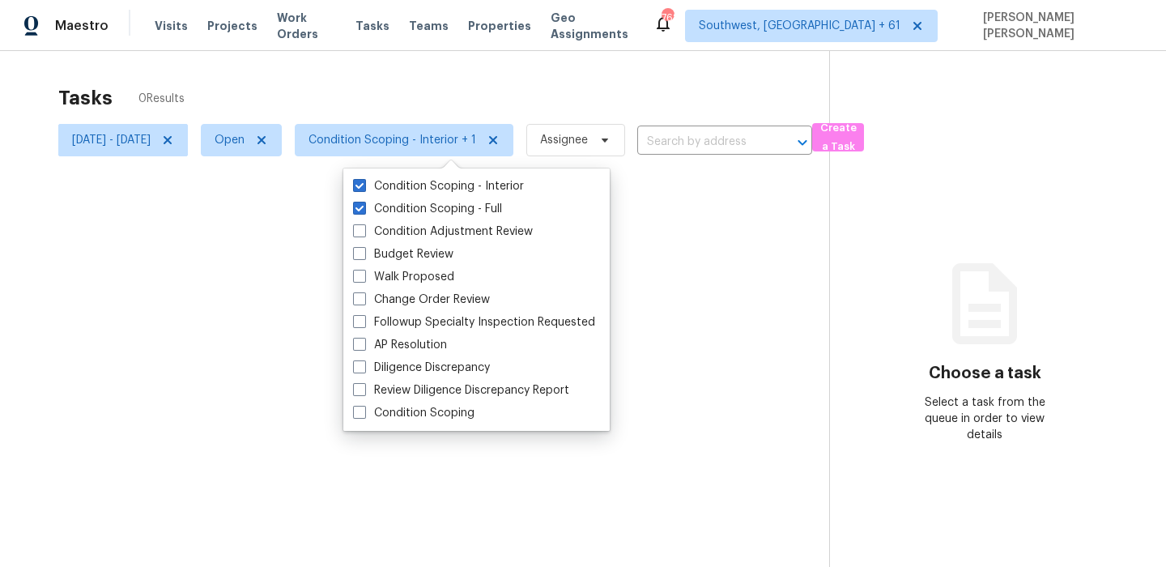
click at [486, 79] on div at bounding box center [583, 283] width 1166 height 567
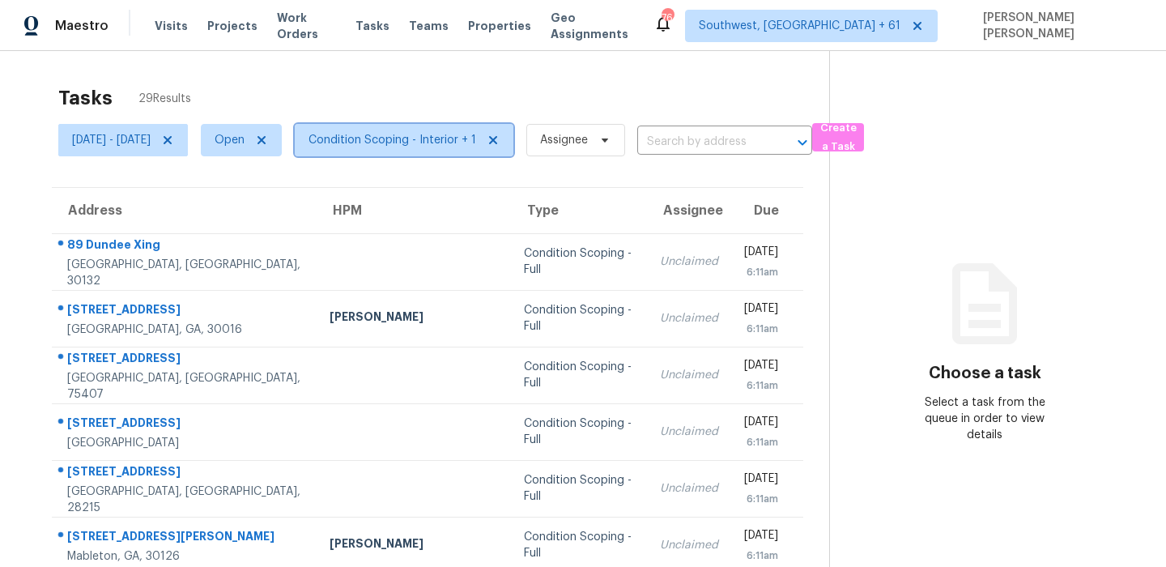
click at [457, 154] on span "Condition Scoping - Interior + 1" at bounding box center [404, 140] width 219 height 32
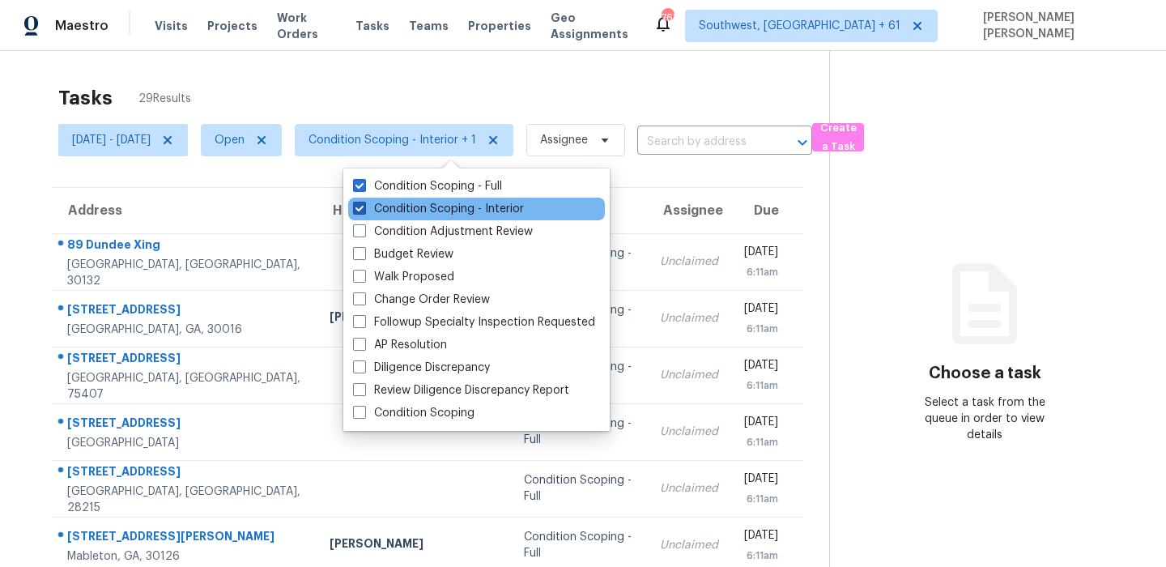
click at [449, 210] on label "Condition Scoping - Interior" at bounding box center [438, 209] width 171 height 16
click at [364, 210] on input "Condition Scoping - Interior" at bounding box center [358, 206] width 11 height 11
checkbox input "false"
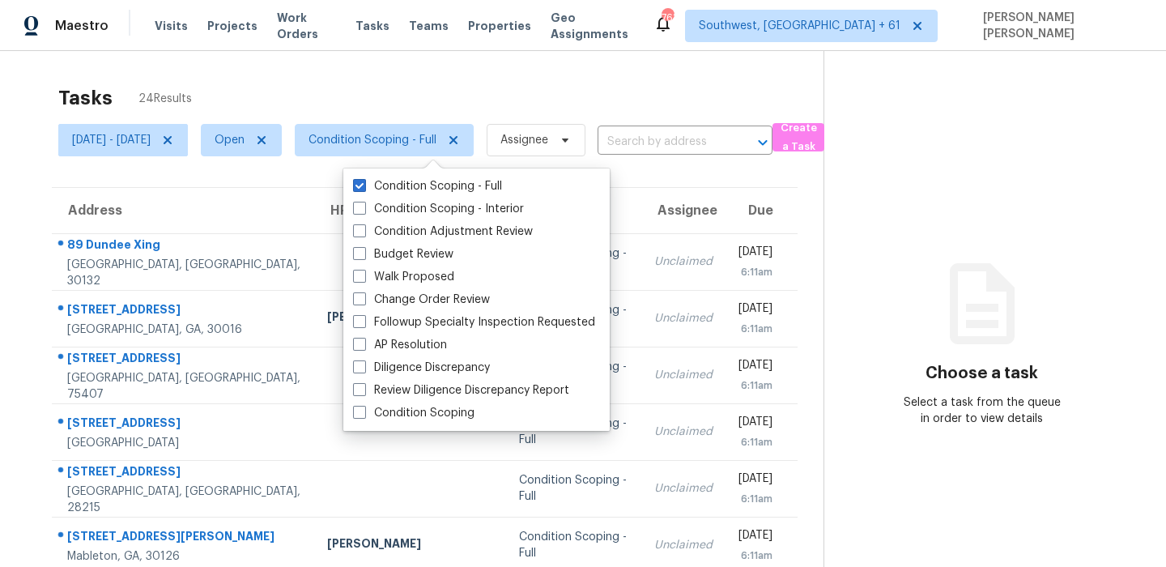
click at [517, 100] on div "Tasks 24 Results" at bounding box center [440, 98] width 765 height 42
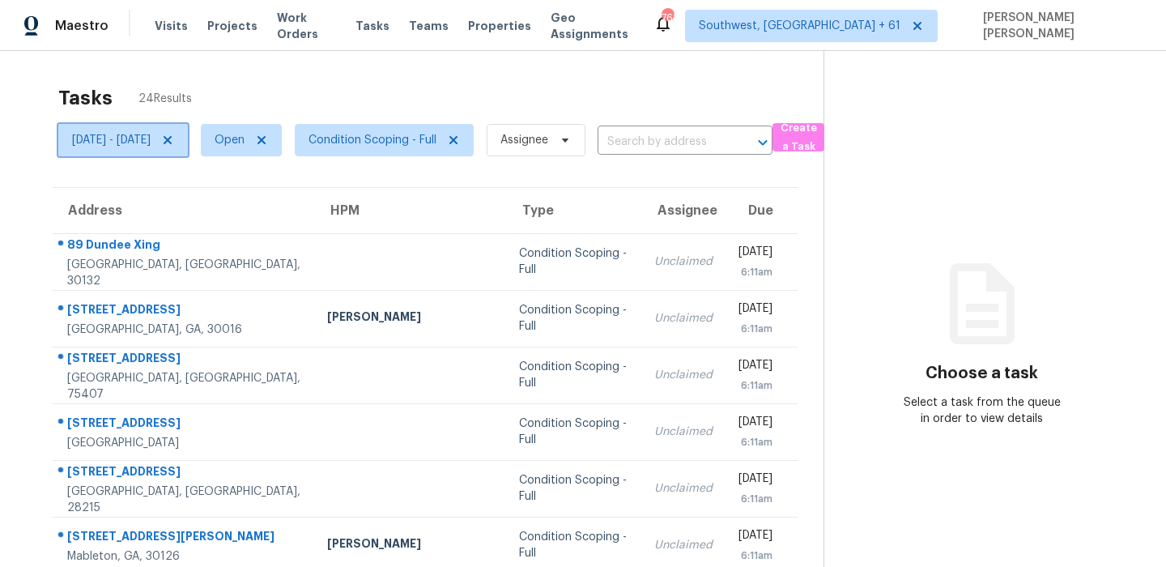
click at [151, 140] on span "[DATE] - [DATE]" at bounding box center [111, 140] width 79 height 16
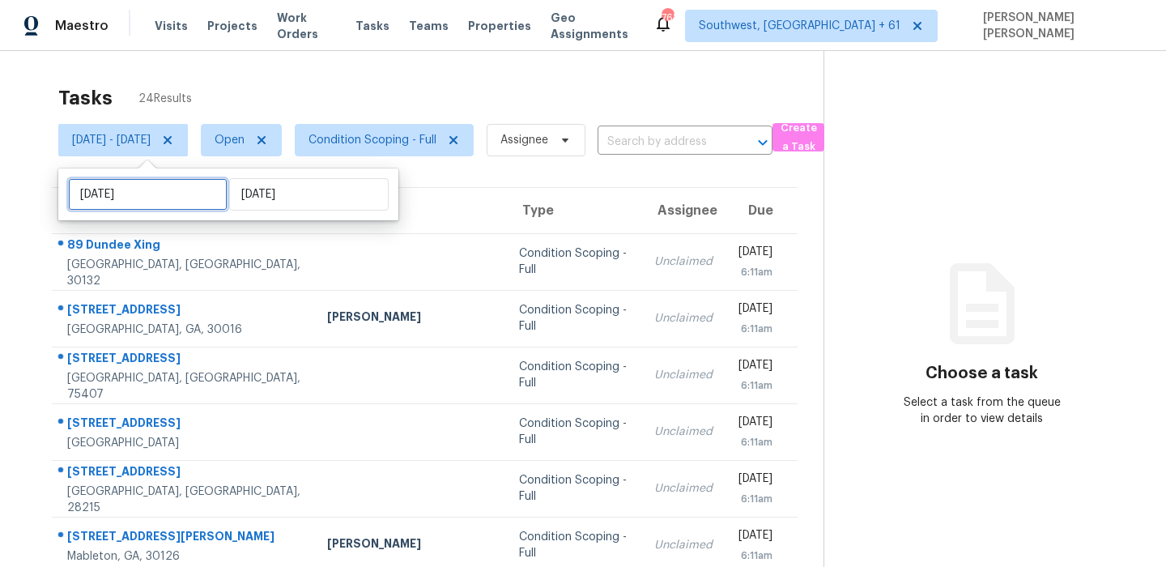
click at [150, 200] on input "[DATE]" at bounding box center [147, 194] width 159 height 32
select select "8"
select select "2025"
select select "9"
select select "2025"
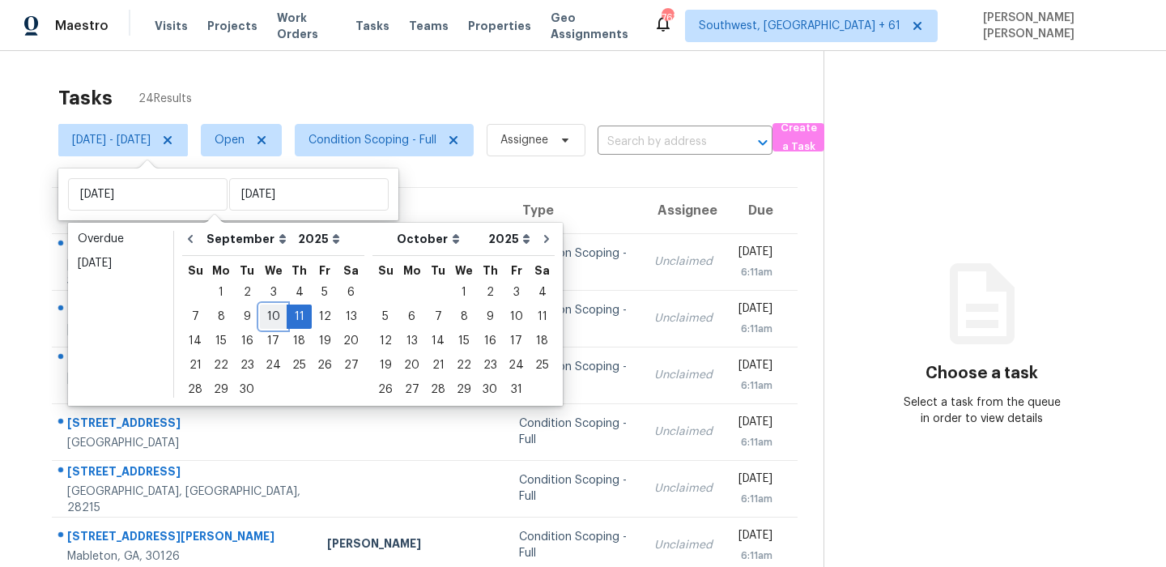
click at [266, 313] on div "10" at bounding box center [273, 316] width 27 height 23
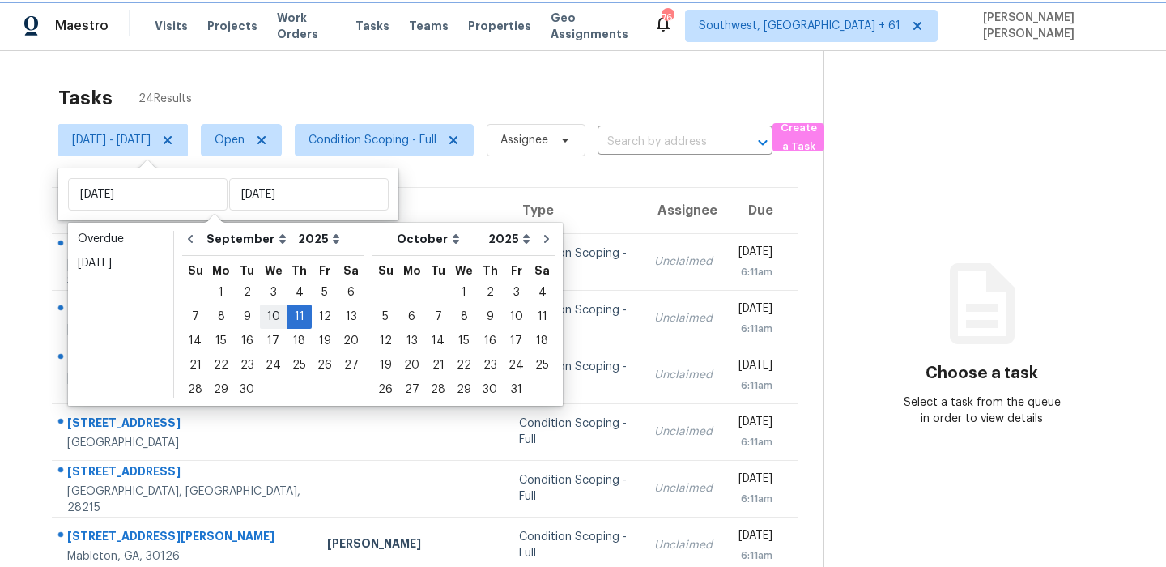
type input "[DATE]"
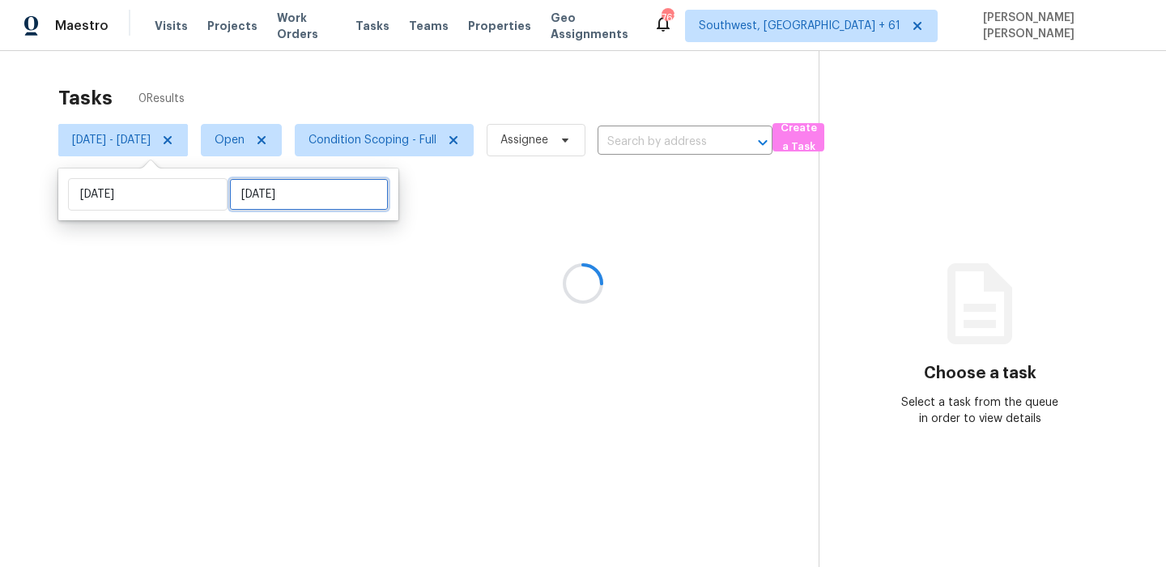
click at [232, 191] on input "[DATE]" at bounding box center [308, 194] width 159 height 32
select select "8"
select select "2025"
select select "9"
select select "2025"
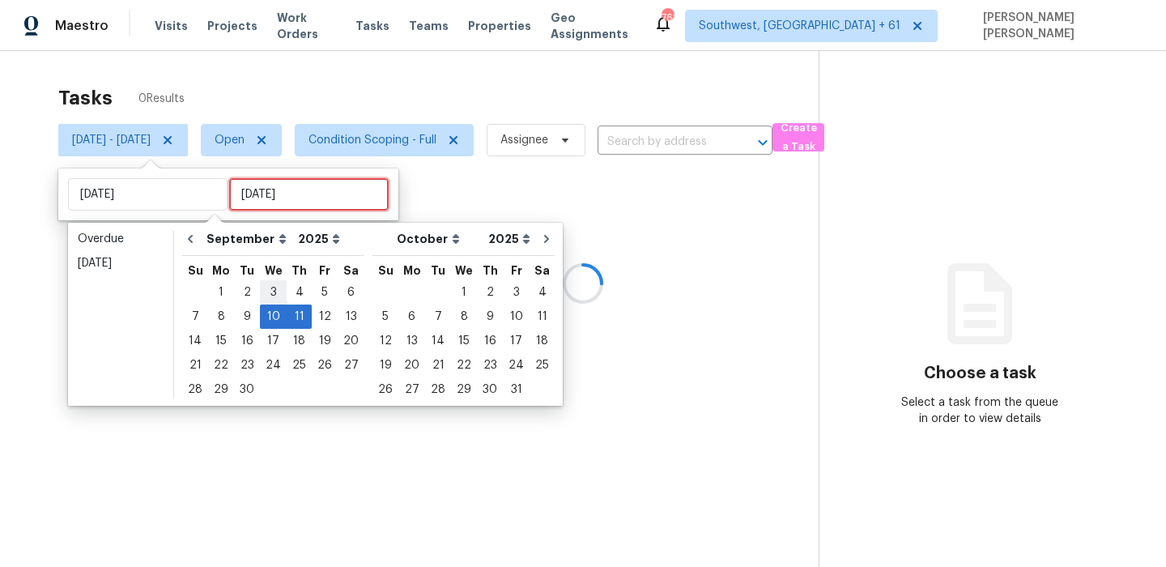
type input "[DATE]"
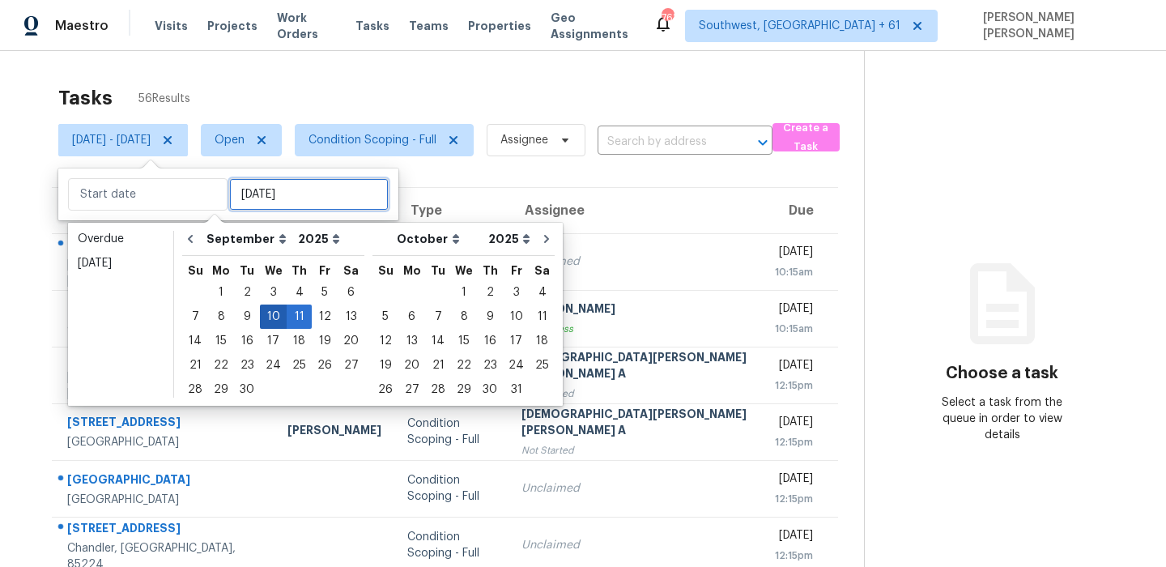
type input "[DATE]"
click at [270, 315] on div "10" at bounding box center [273, 316] width 27 height 23
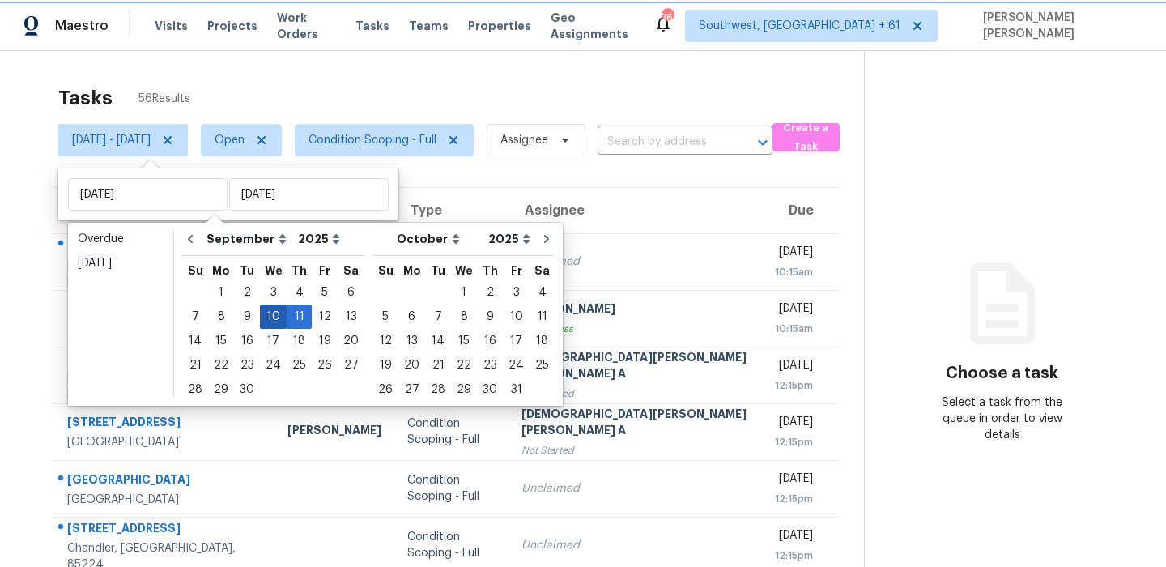
type input "[DATE]"
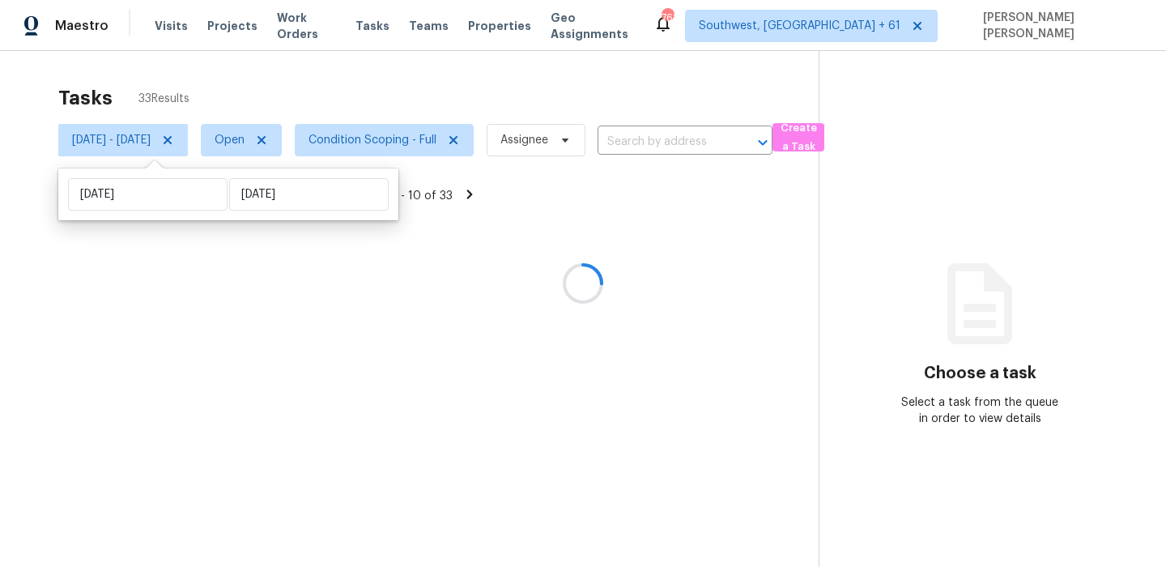
click at [375, 94] on div "Tasks 33 Results" at bounding box center [438, 98] width 760 height 42
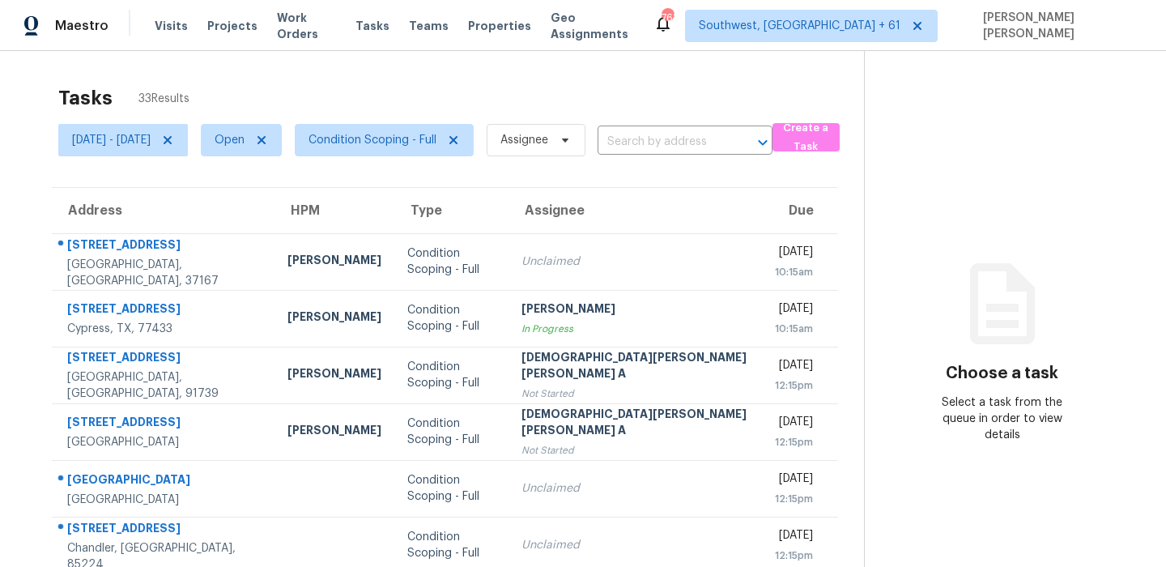
click at [513, 87] on div "Tasks 33 Results" at bounding box center [461, 98] width 806 height 42
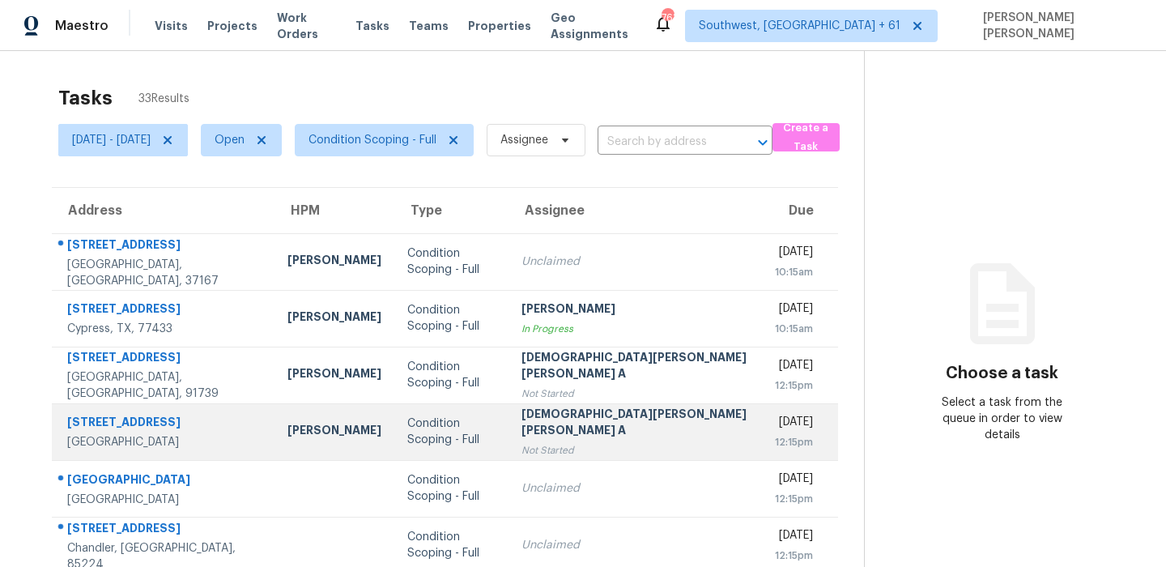
scroll to position [276, 0]
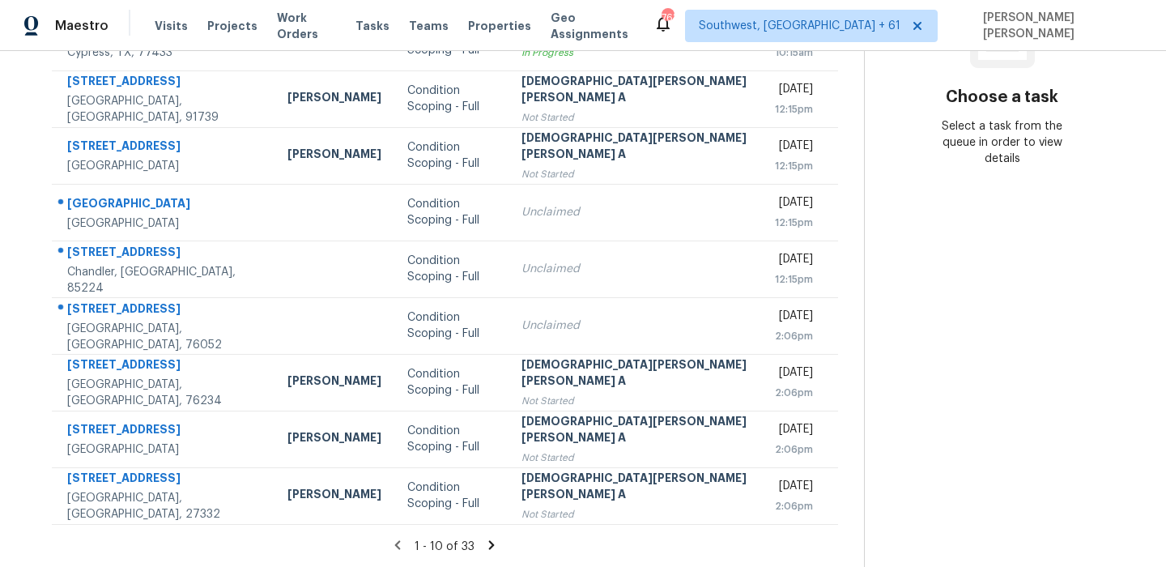
click at [484, 542] on icon at bounding box center [491, 545] width 15 height 15
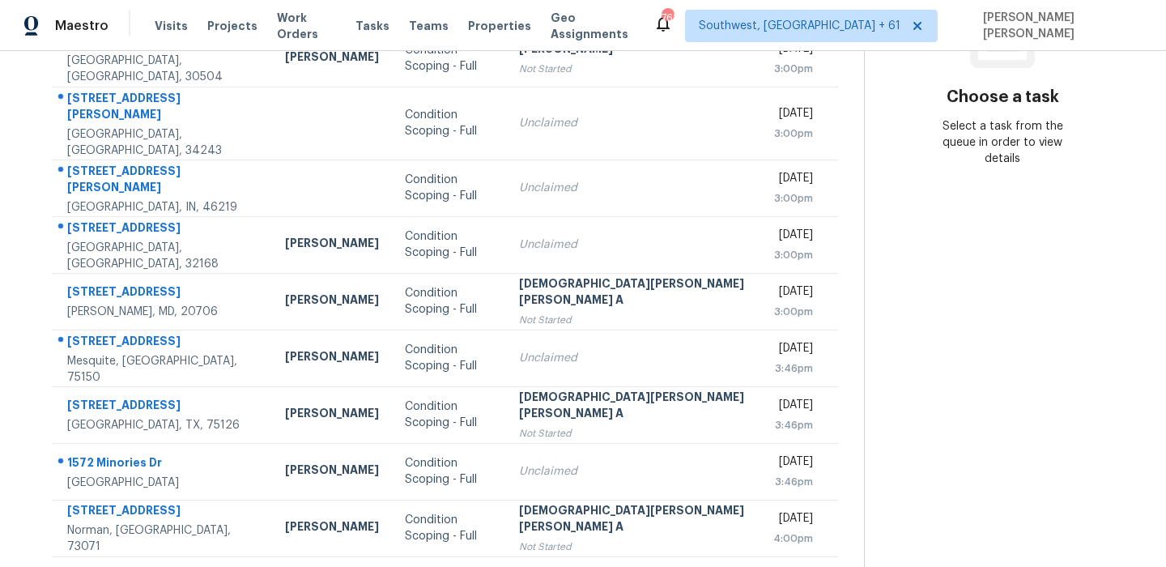
click at [493, 566] on icon at bounding box center [496, 576] width 6 height 9
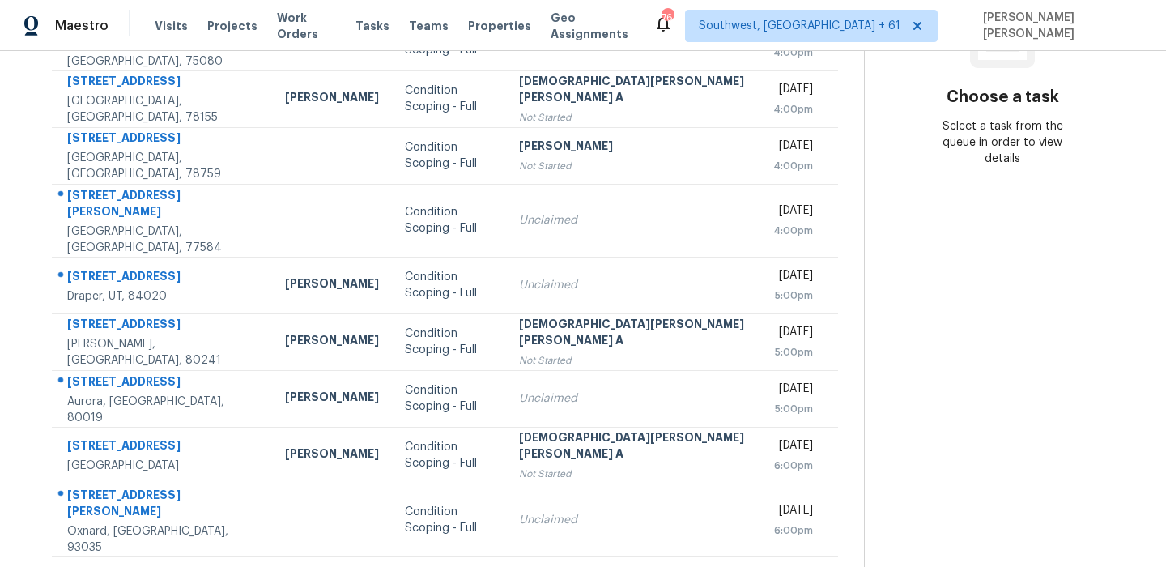
scroll to position [0, 0]
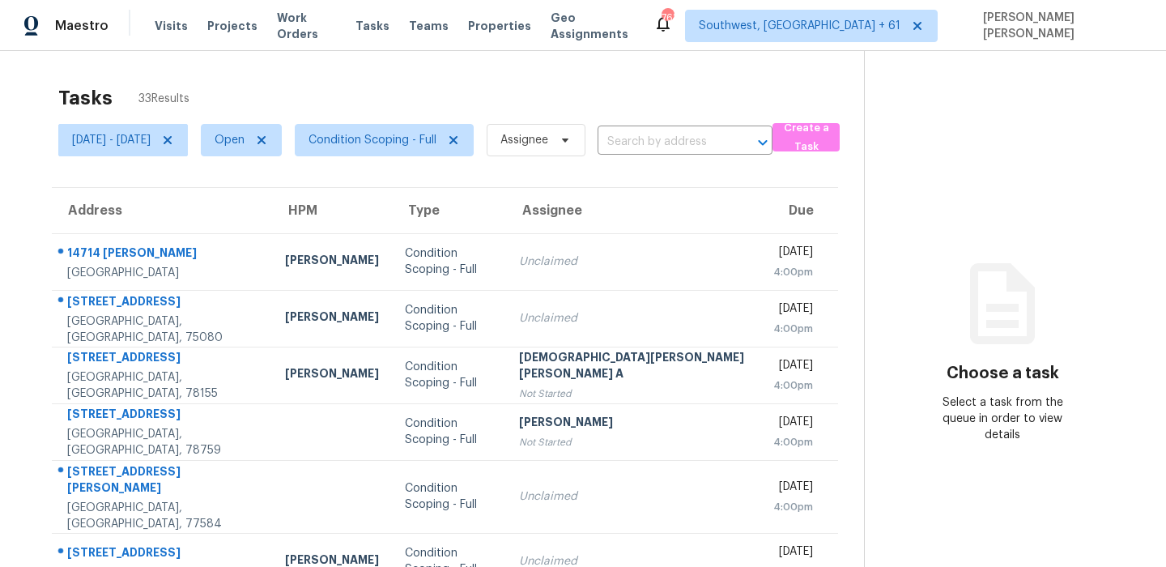
click at [753, 96] on div "Tasks 33 Results" at bounding box center [461, 98] width 806 height 42
click at [680, 100] on div "Tasks 31 Results" at bounding box center [461, 98] width 806 height 42
